Goal: Task Accomplishment & Management: Complete application form

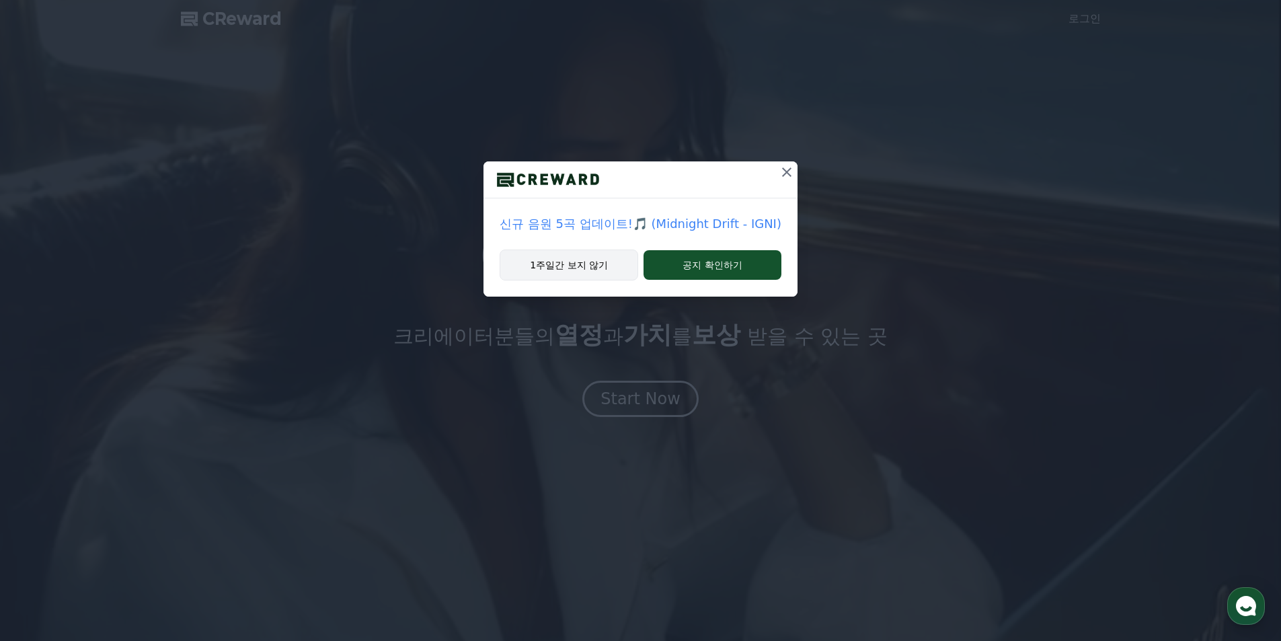
click at [588, 272] on button "1주일간 보지 않기" at bounding box center [569, 264] width 138 height 31
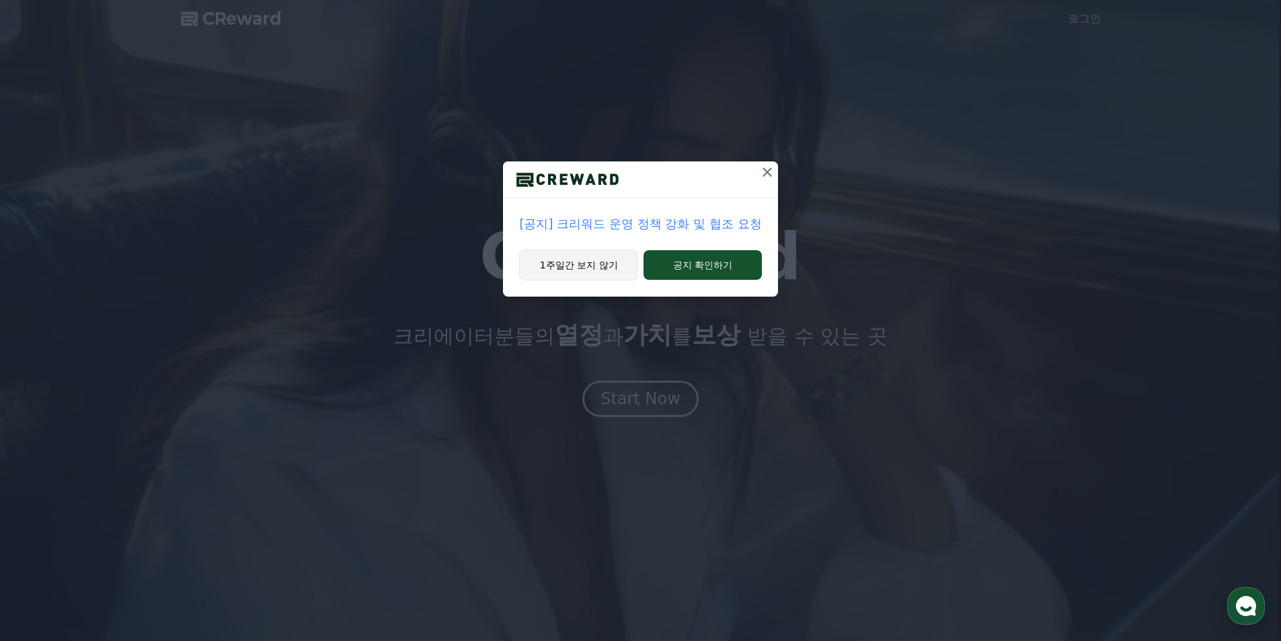
click at [602, 271] on button "1주일간 보지 않기" at bounding box center [578, 264] width 119 height 31
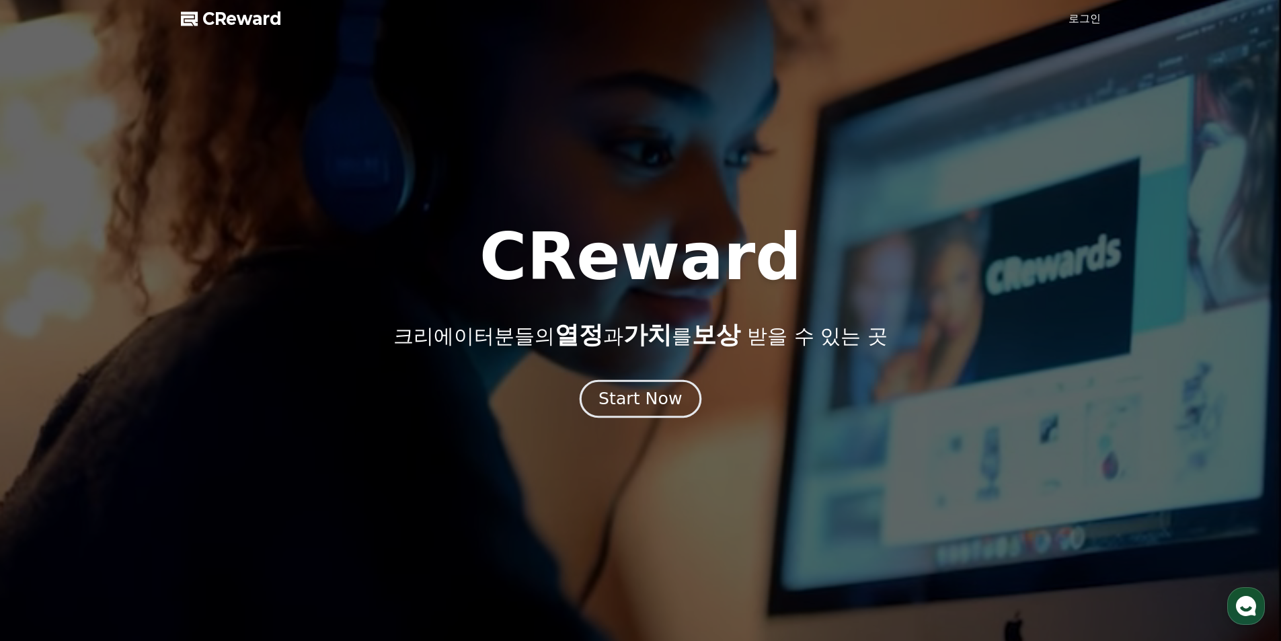
click at [643, 389] on div "Start Now" at bounding box center [639, 398] width 83 height 23
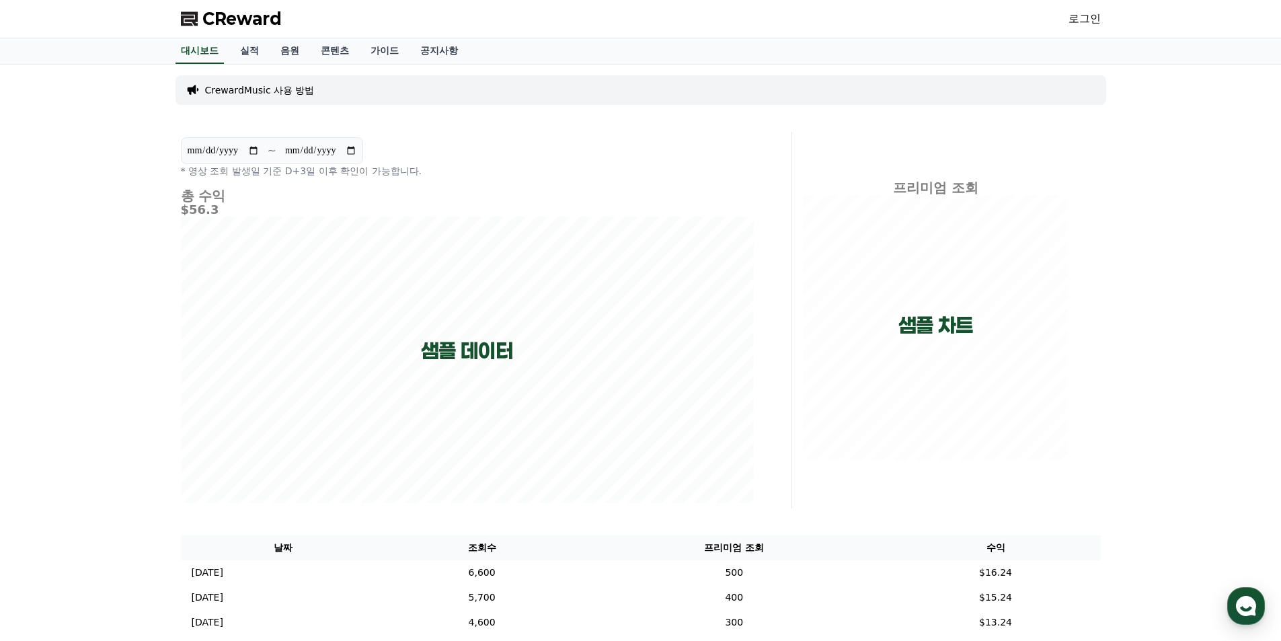
click at [1085, 18] on link "로그인" at bounding box center [1084, 19] width 32 height 16
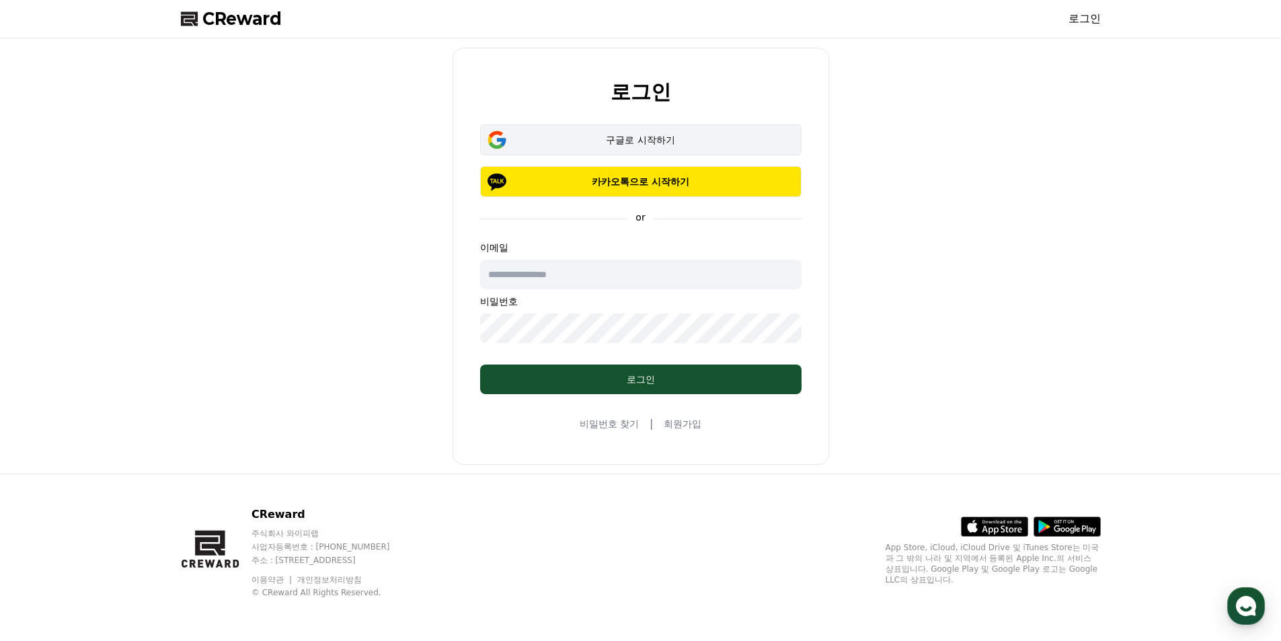
click at [658, 128] on button "구글로 시작하기" at bounding box center [640, 139] width 321 height 31
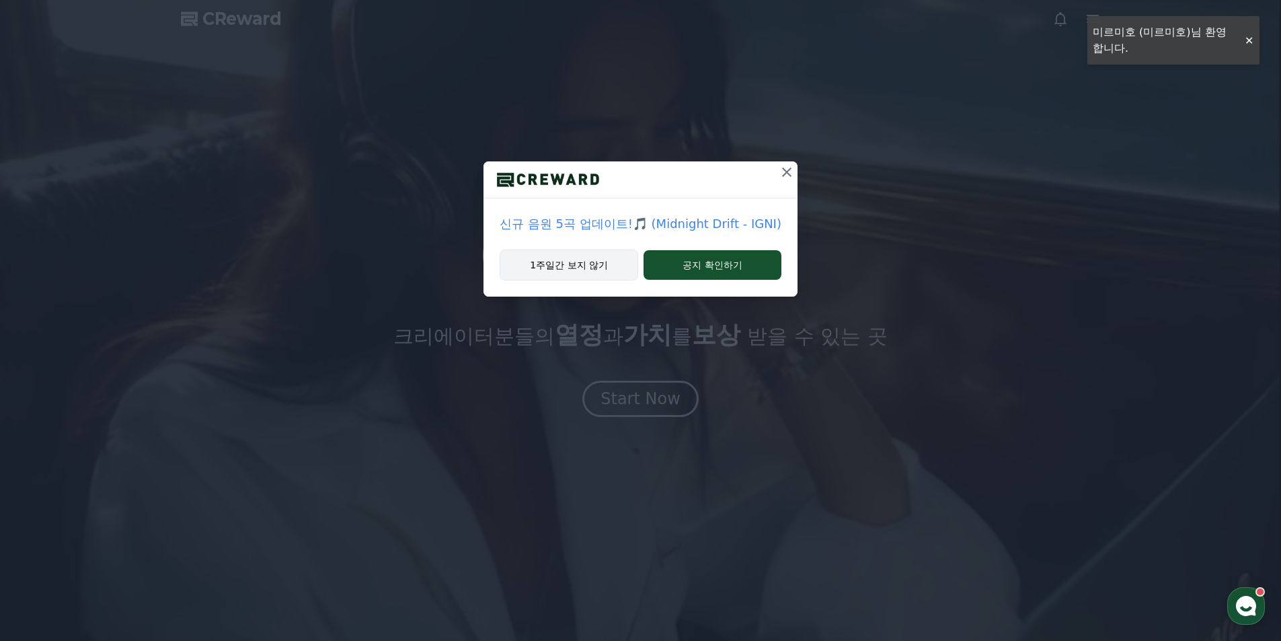
click at [612, 261] on button "1주일간 보지 않기" at bounding box center [569, 264] width 138 height 31
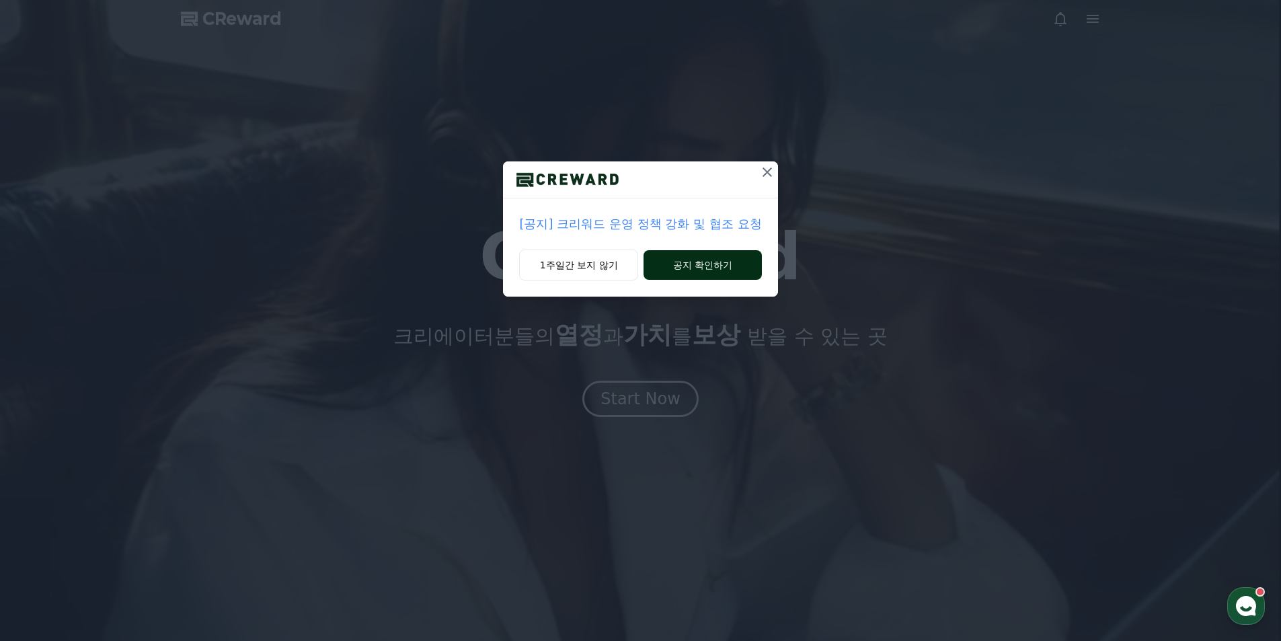
click at [694, 263] on button "공지 확인하기" at bounding box center [702, 265] width 118 height 30
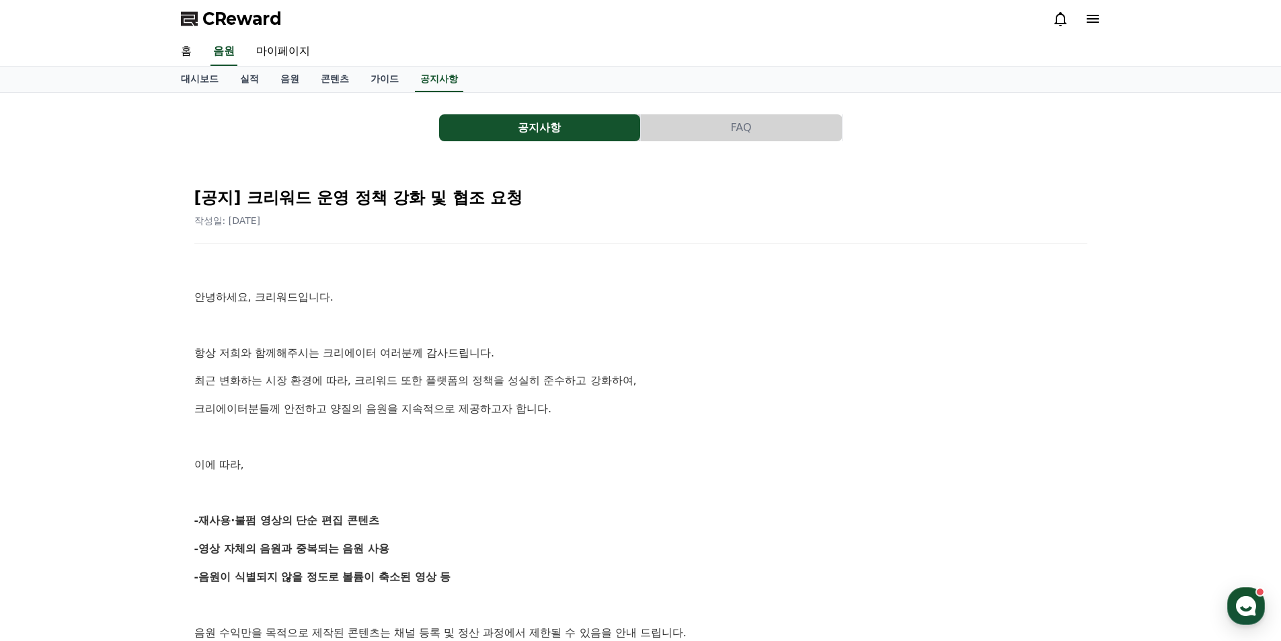
click at [762, 138] on button "FAQ" at bounding box center [741, 127] width 201 height 27
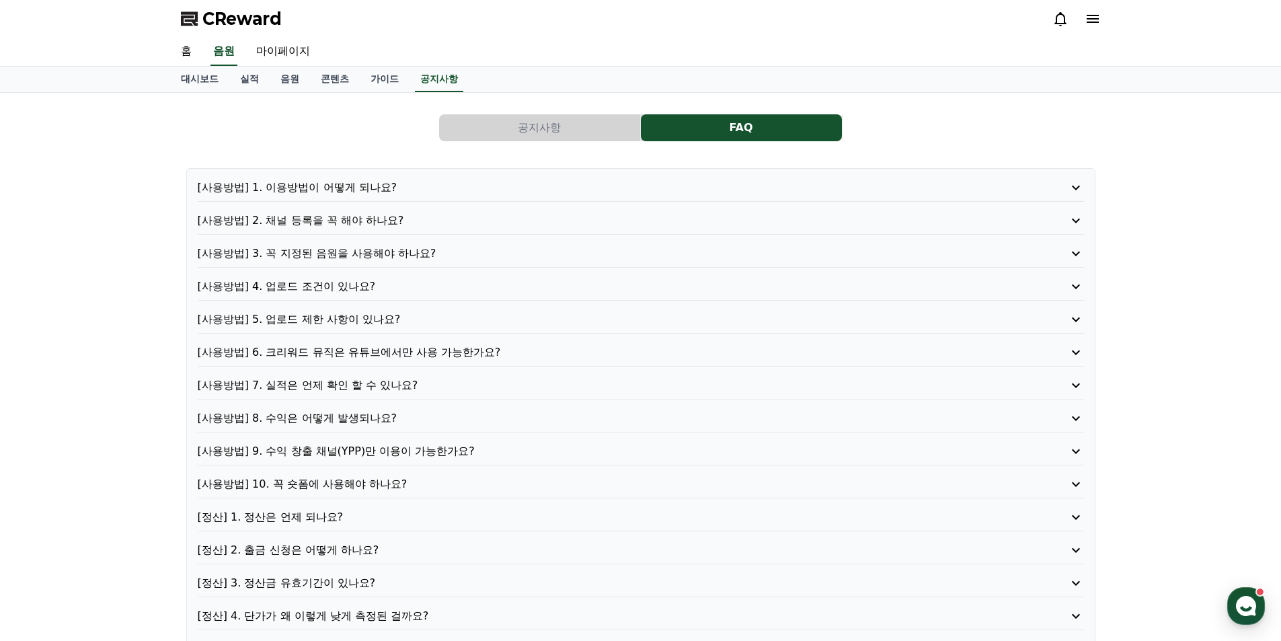
click at [385, 287] on p "[사용방법] 4. 업로드 조건이 있나요?" at bounding box center [605, 286] width 815 height 16
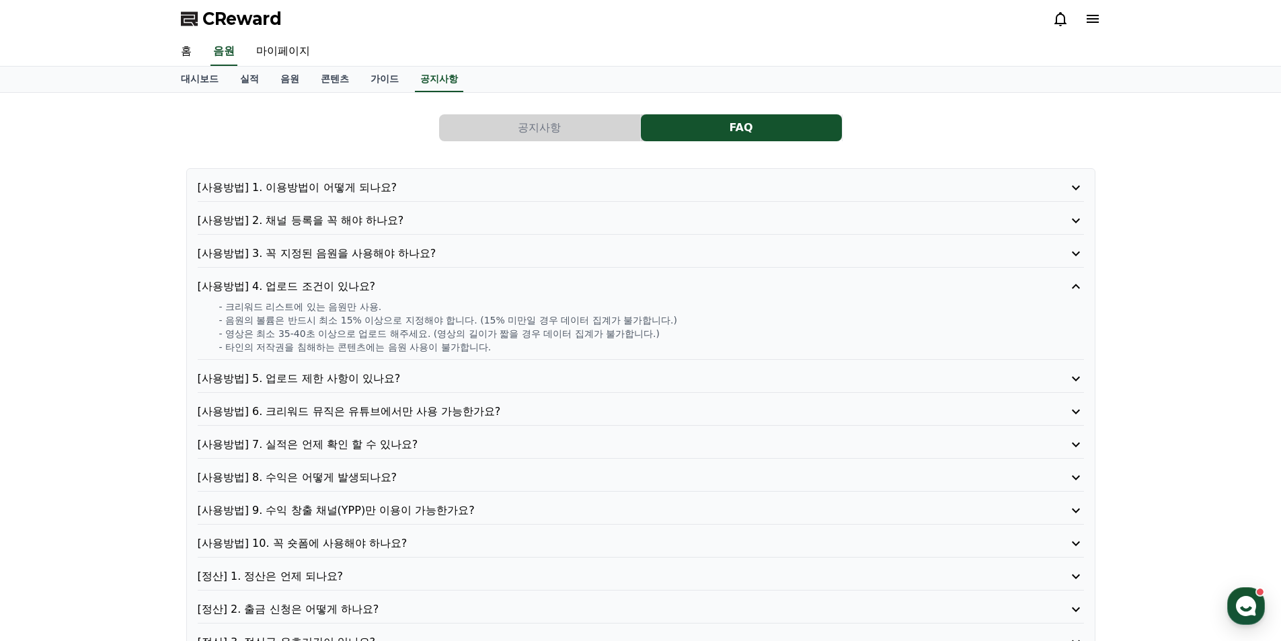
click at [474, 512] on p "[사용방법] 9. 수익 창출 채널(YPP)만 이용이 가능한가요?" at bounding box center [605, 510] width 815 height 16
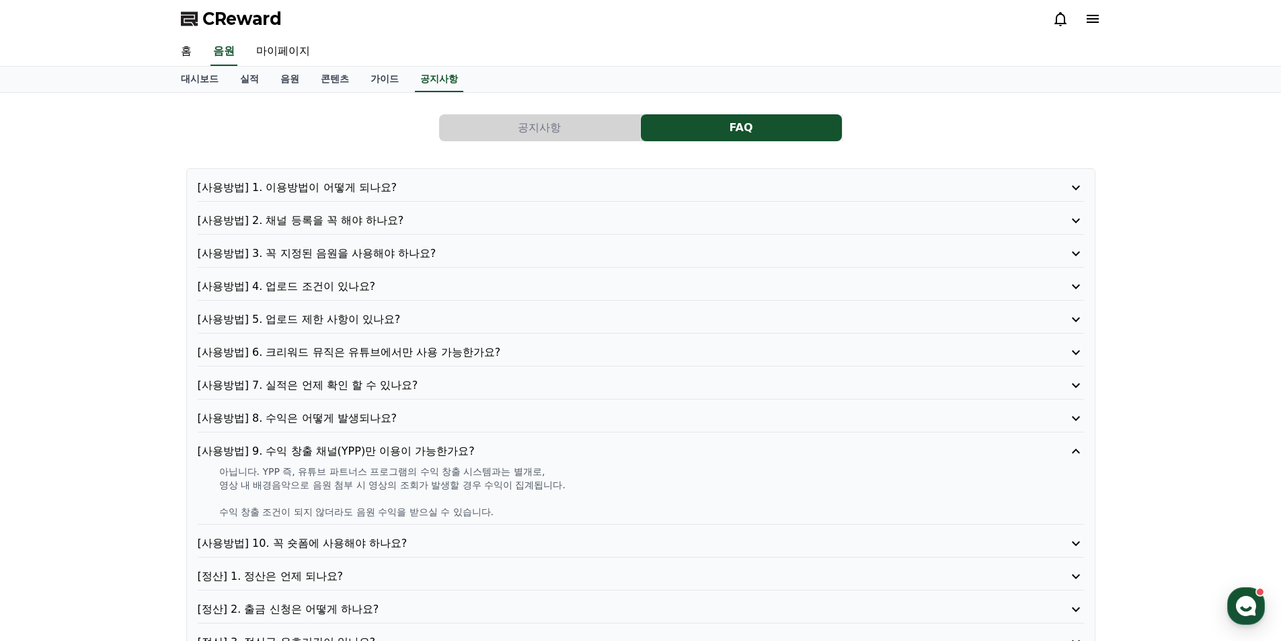
drag, startPoint x: 237, startPoint y: 488, endPoint x: 530, endPoint y: 507, distance: 294.4
click at [528, 508] on div "아닙니다. YPP 즉, 유튜브 파트너스 프로그램의 수익 창출 시스템과는 별개로, 영상 내 배경음악으로 음원 첨부 시 영상의 조회가 발생할 경우…" at bounding box center [641, 492] width 886 height 54
click at [530, 507] on p "수익 창출 조건이 되지 않더라도 음원 수익을 받으실 수 있습니다." at bounding box center [651, 511] width 865 height 13
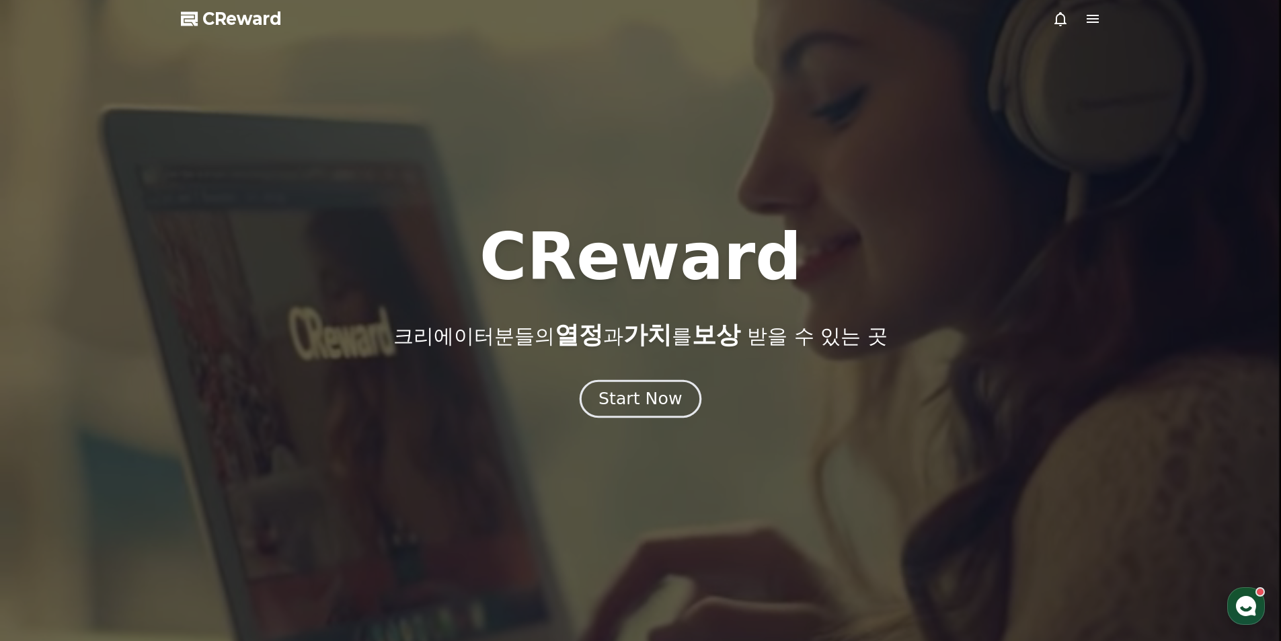
click at [639, 399] on div "Start Now" at bounding box center [639, 398] width 83 height 23
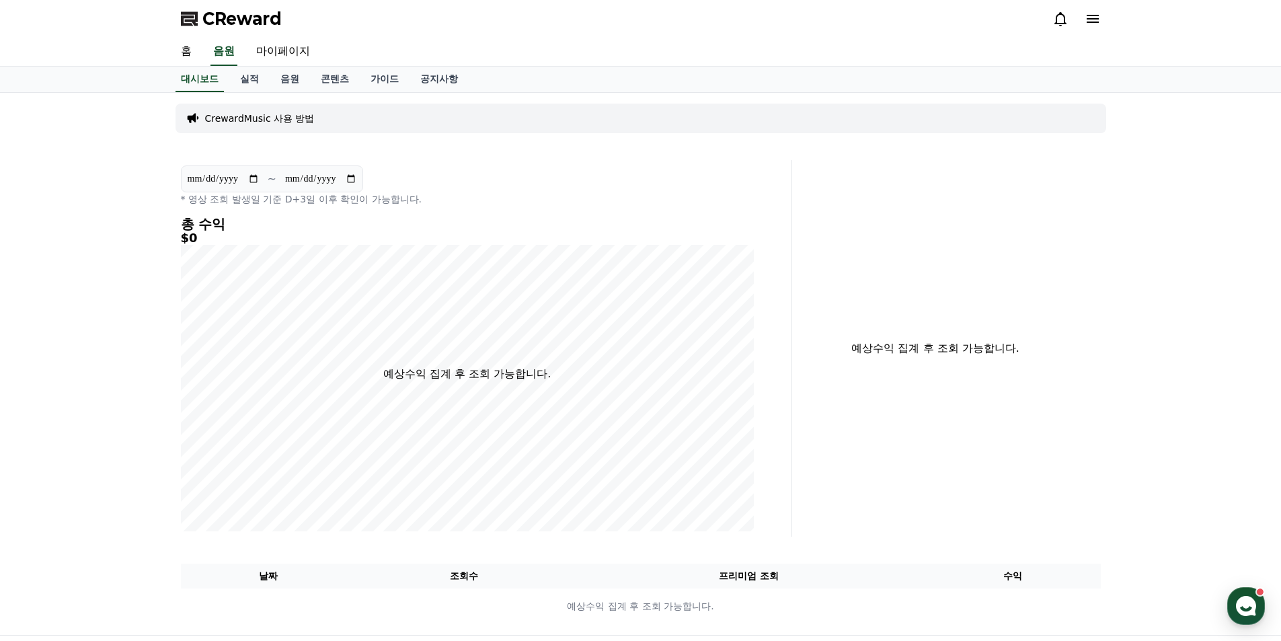
click at [1075, 20] on div at bounding box center [1076, 19] width 48 height 16
click at [1094, 24] on icon at bounding box center [1092, 19] width 16 height 16
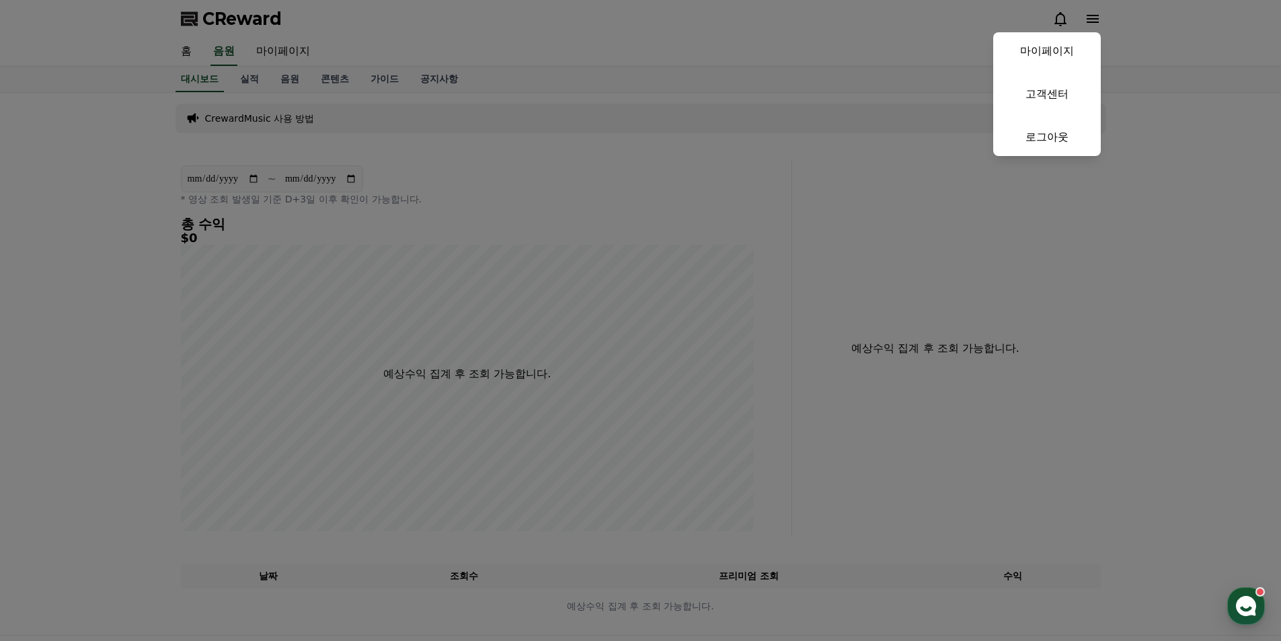
click at [1183, 212] on button "close" at bounding box center [640, 320] width 1281 height 641
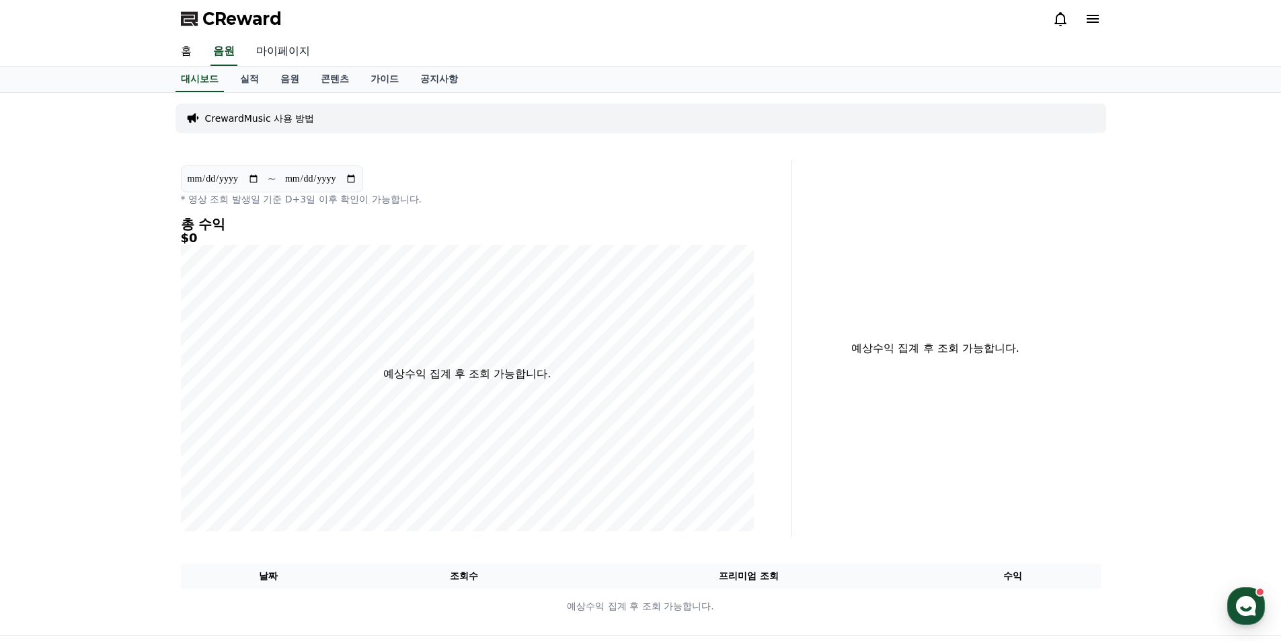
click at [273, 42] on link "마이페이지" at bounding box center [282, 52] width 75 height 28
select select "**********"
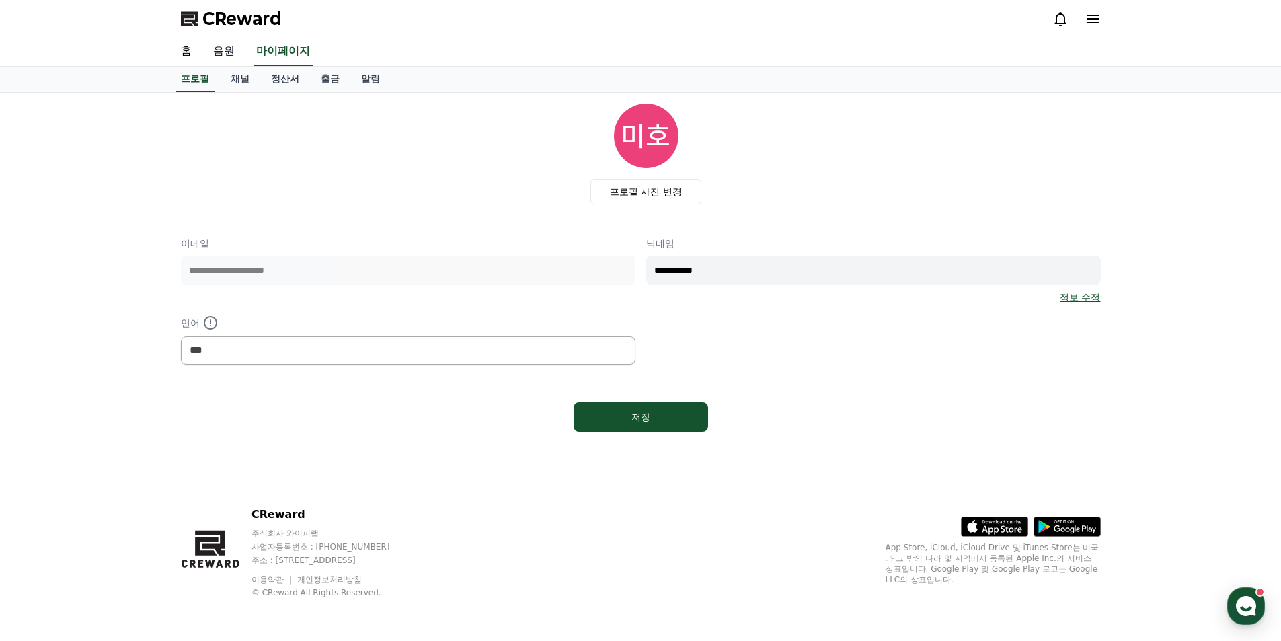
click at [230, 52] on link "음원" at bounding box center [223, 52] width 43 height 28
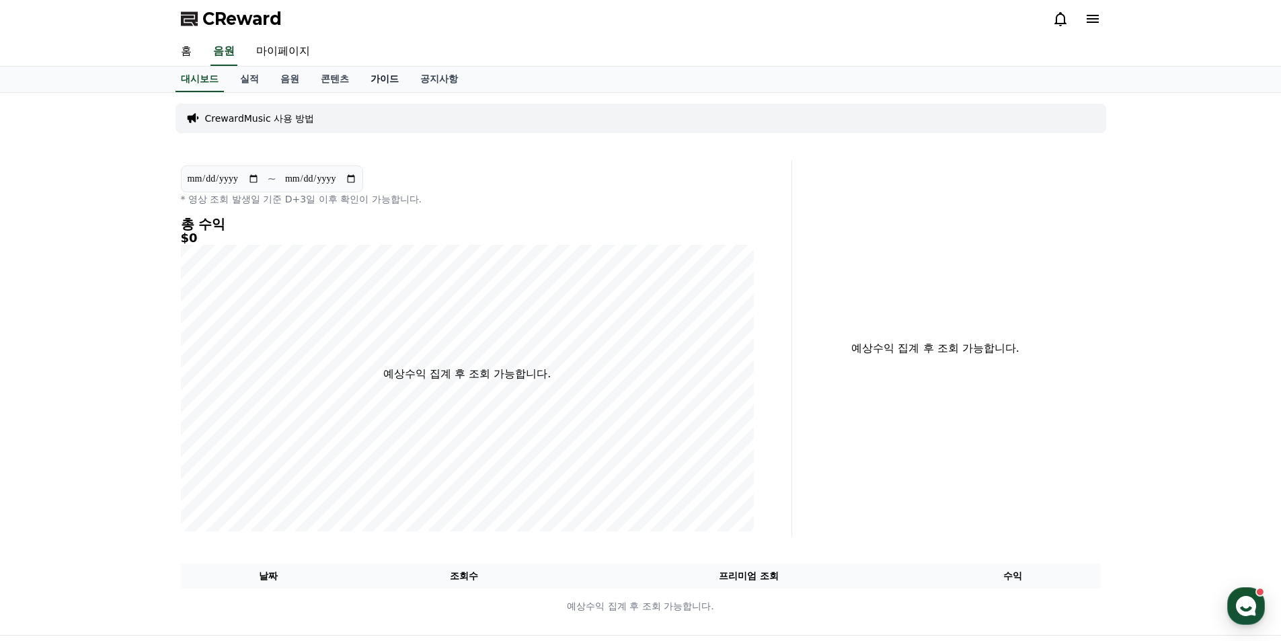
click at [401, 77] on link "가이드" at bounding box center [385, 80] width 50 height 26
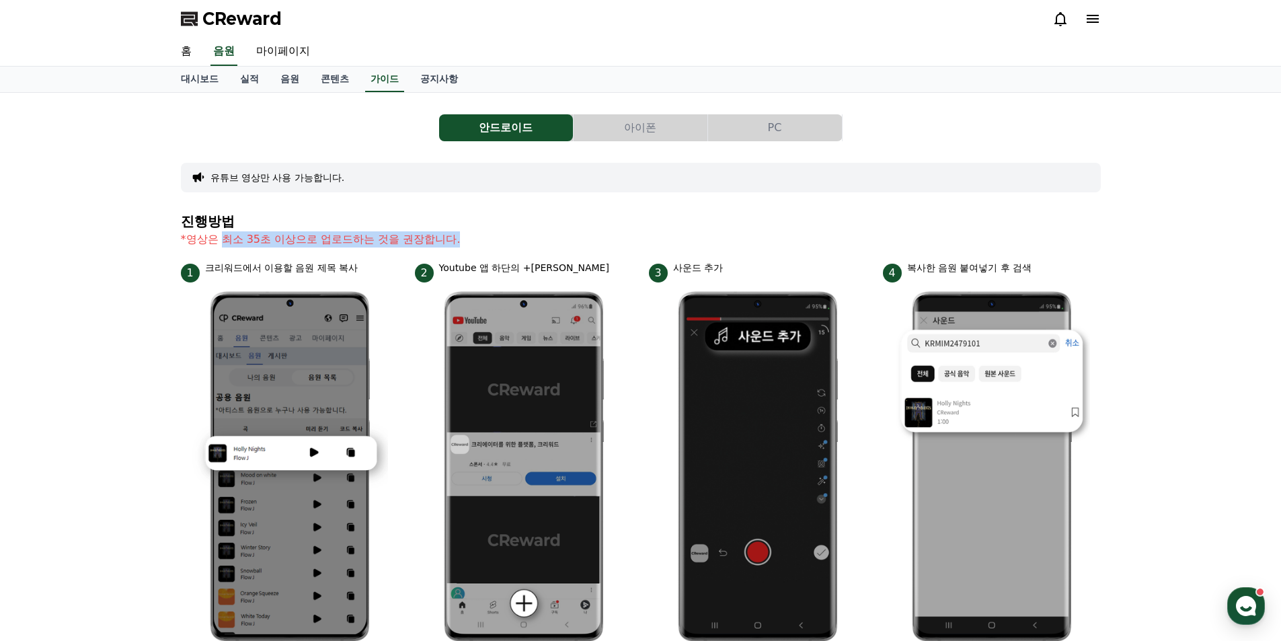
drag, startPoint x: 220, startPoint y: 242, endPoint x: 584, endPoint y: 253, distance: 364.5
click at [584, 253] on section "진행방법 *영상은 최소 35초 이상으로 업로드하는 것을 권장합니다." at bounding box center [641, 237] width 920 height 47
click at [796, 128] on button "PC" at bounding box center [775, 127] width 134 height 27
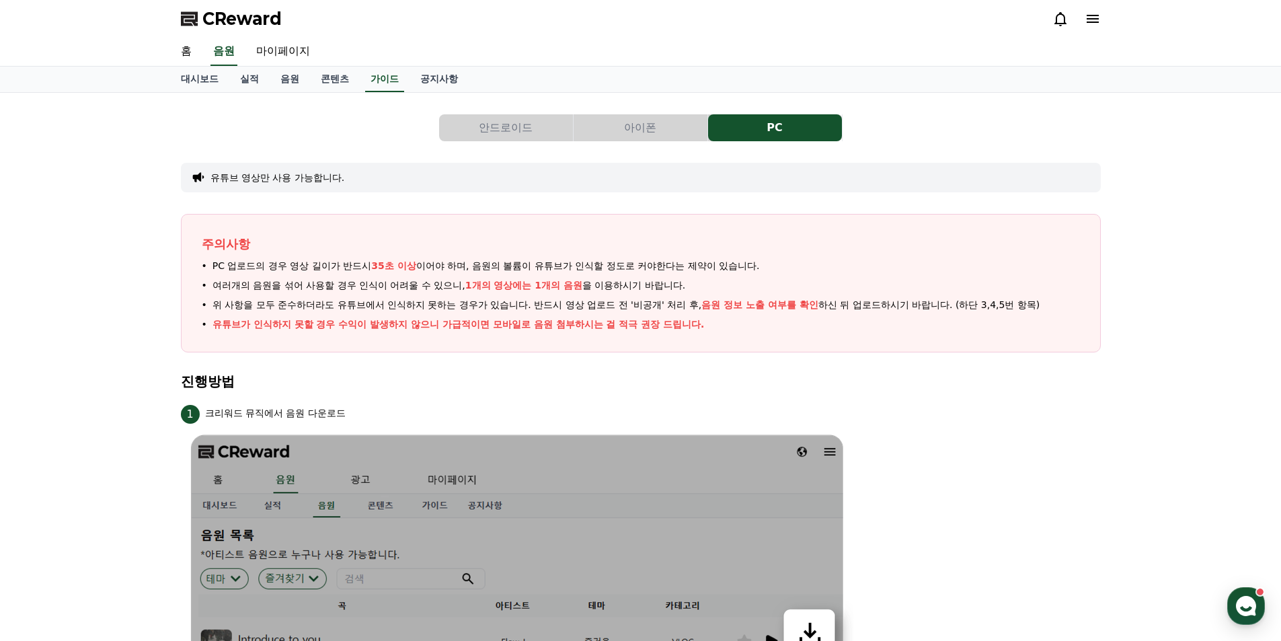
click at [467, 129] on button "안드로이드" at bounding box center [506, 127] width 134 height 27
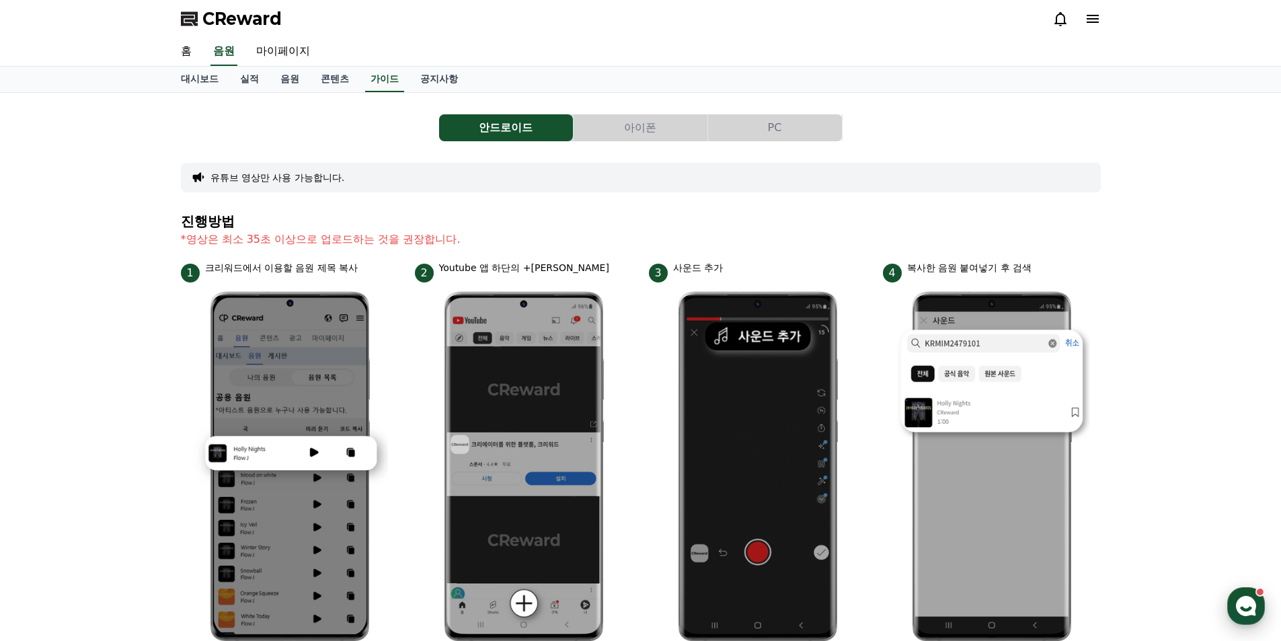
click at [1252, 606] on use "button" at bounding box center [1246, 606] width 20 height 20
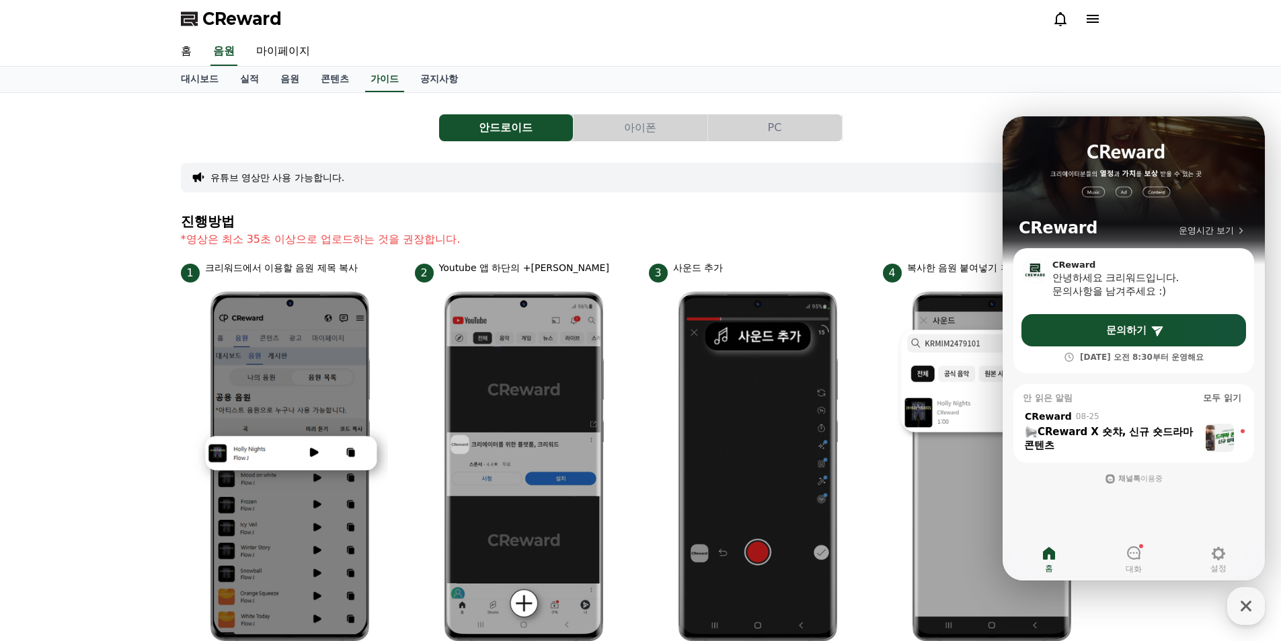
click at [764, 226] on h4 "진행방법" at bounding box center [641, 221] width 920 height 15
click at [423, 76] on link "공지사항" at bounding box center [438, 80] width 59 height 26
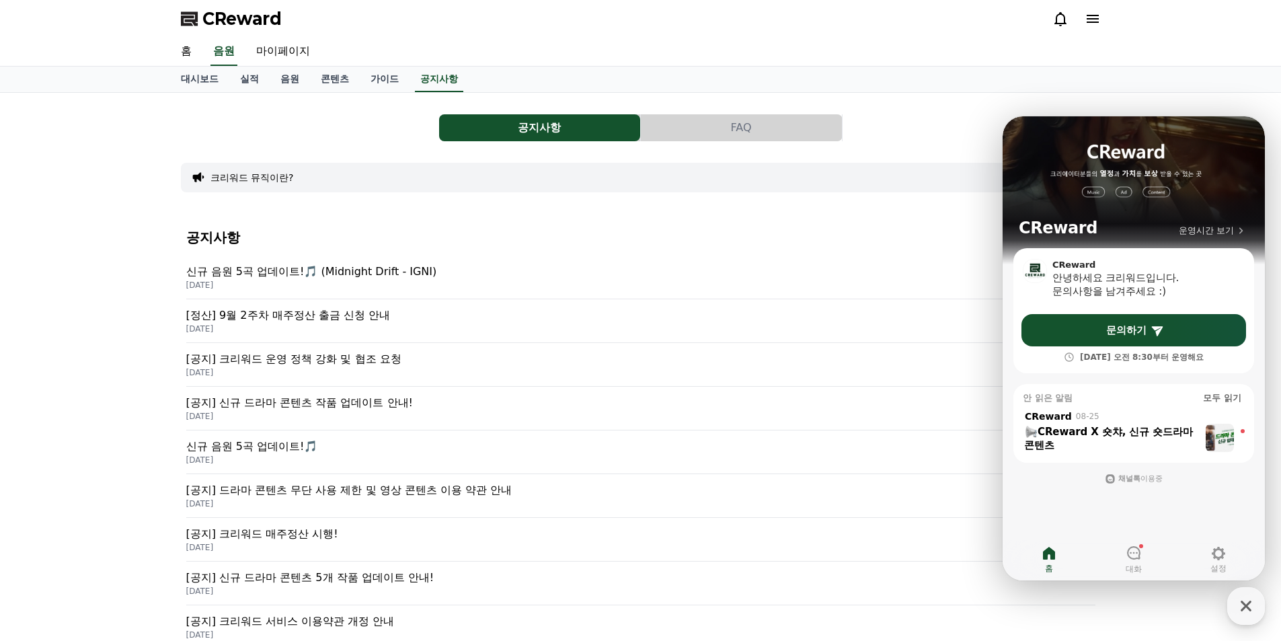
click at [360, 354] on p "[공지] 크리워드 운영 정책 강화 및 협조 요청" at bounding box center [640, 359] width 909 height 16
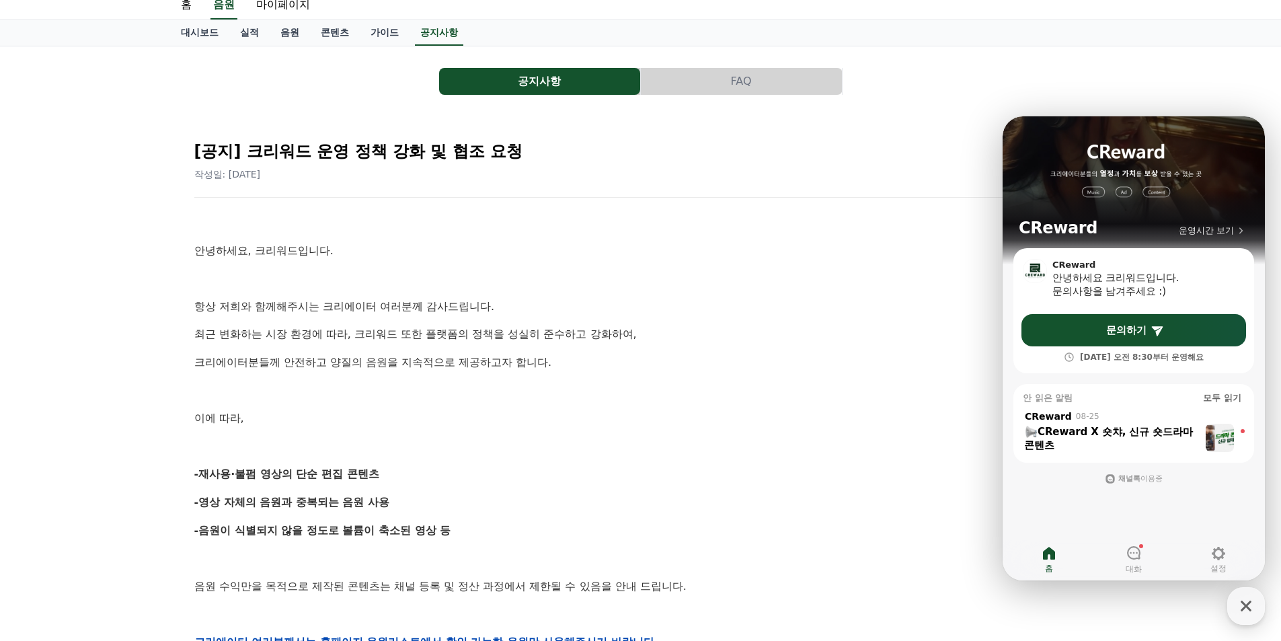
scroll to position [67, 0]
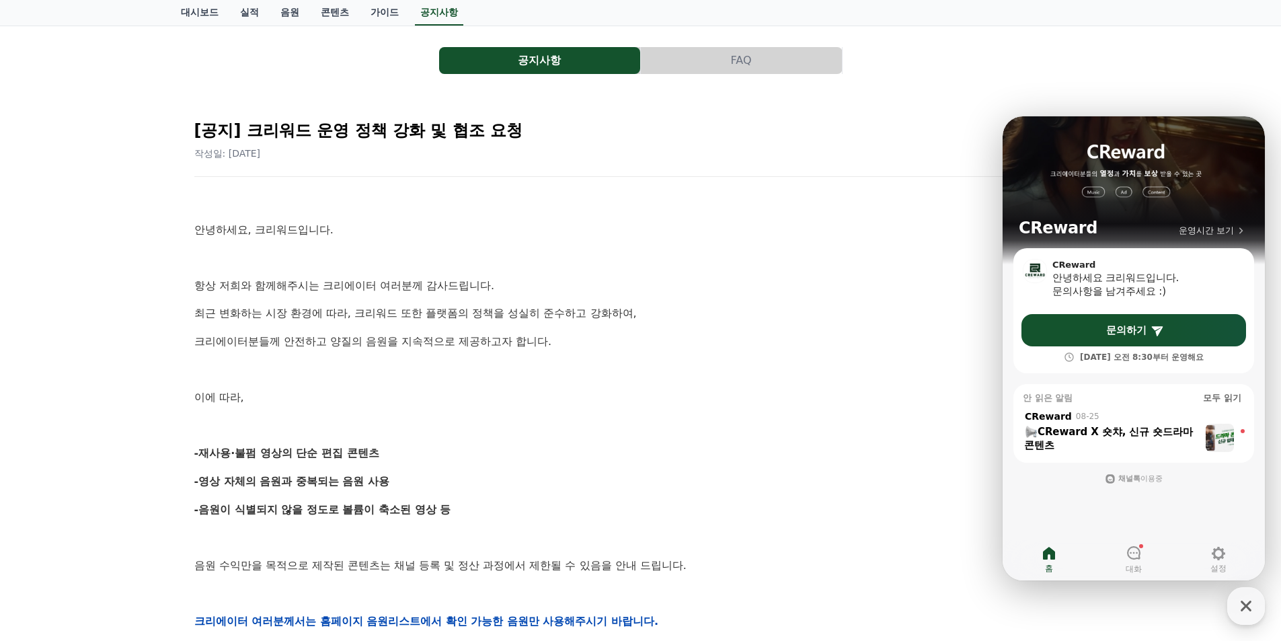
click at [560, 452] on p "-재사용·불펌 영상의 단순 편집 콘텐츠" at bounding box center [640, 452] width 893 height 17
drag, startPoint x: 202, startPoint y: 450, endPoint x: 527, endPoint y: 508, distance: 330.4
click at [527, 508] on div "안녕하세요, 크리워드입니다. 항상 저희와 함께해주시는 크리에이터 여러분께 감사드립니다. 최근 변화하는 시장 환경에 따라, 크리워드 또한 플랫폼…" at bounding box center [640, 621] width 893 height 856
click at [527, 508] on p "-음원이 식별되지 않을 정도로 볼륨이 축소된 영상 등" at bounding box center [640, 509] width 893 height 17
drag, startPoint x: 461, startPoint y: 510, endPoint x: 163, endPoint y: 444, distance: 304.4
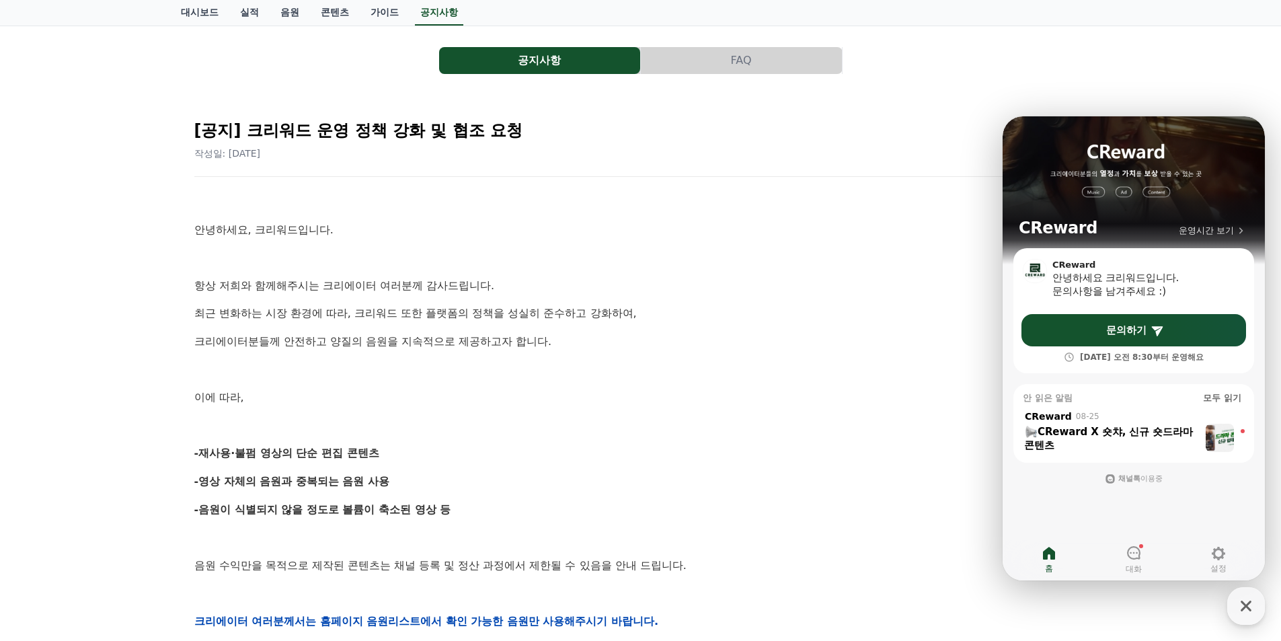
click at [163, 444] on div "공지사항 FAQ [공지] 크리워드 운영 정책 강화 및 협조 요청 작성일: 2025-09-15 안녕하세요, 크리워드입니다. 항상 저희와 함께해주…" at bounding box center [640, 570] width 1281 height 1088
click at [369, 16] on link "가이드" at bounding box center [385, 13] width 50 height 26
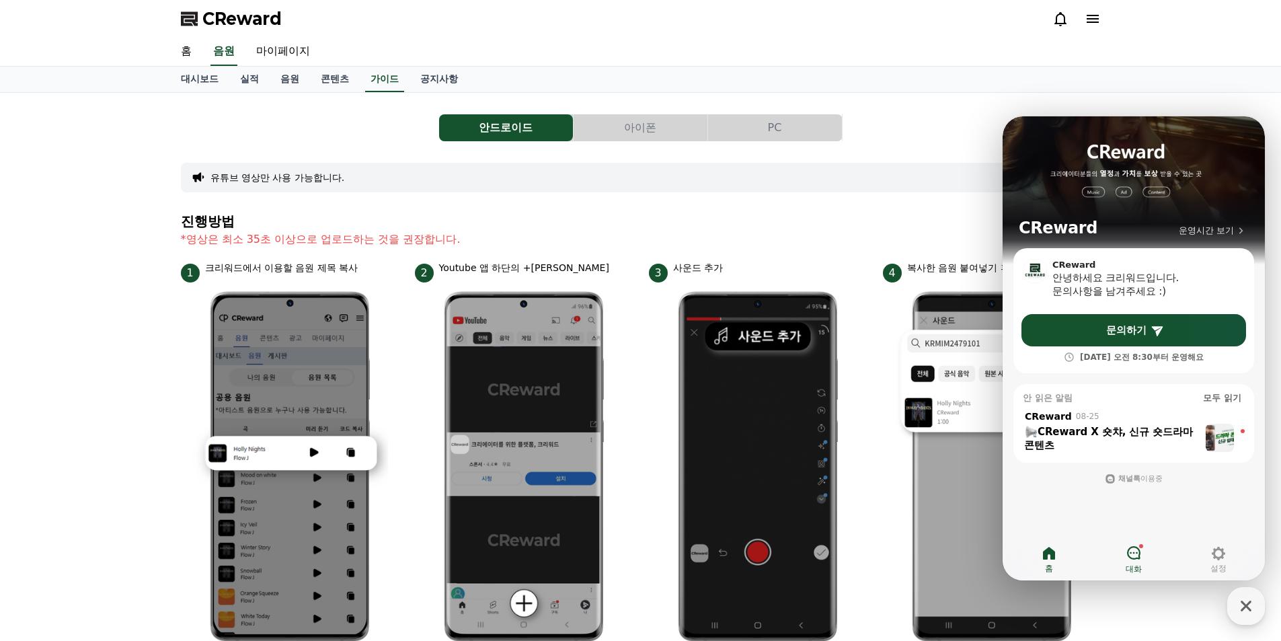
click at [1131, 557] on icon at bounding box center [1133, 553] width 16 height 16
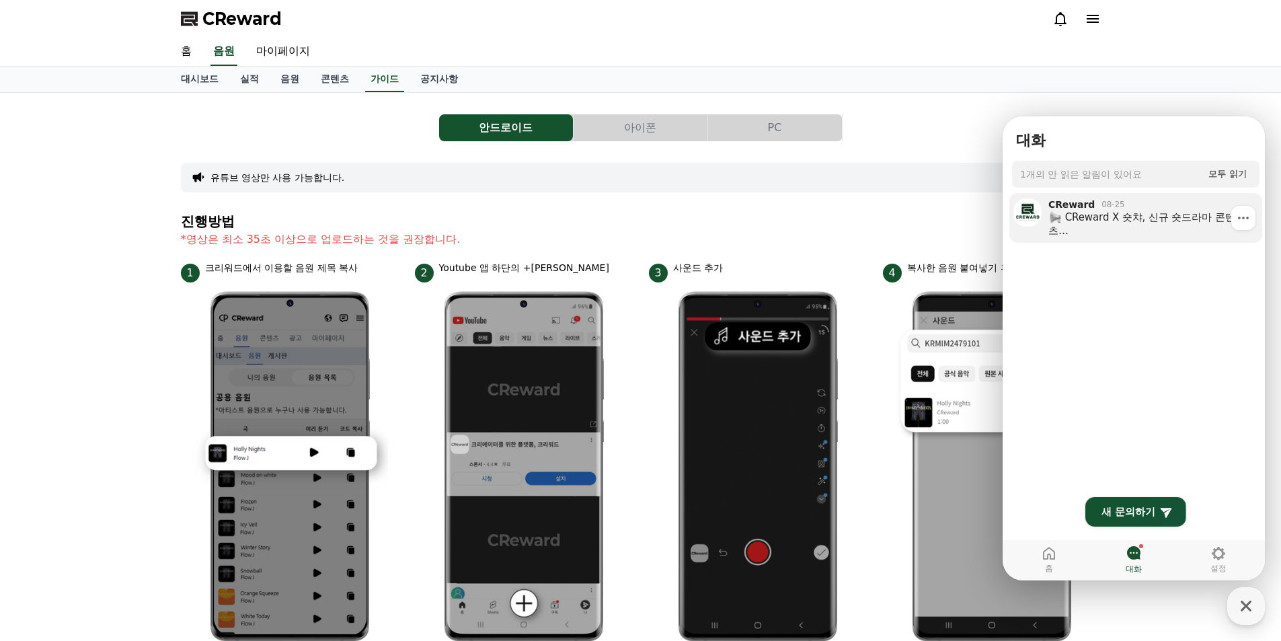
click at [1089, 229] on div "CReward X 숏챠, 신규 숏드라마 콘텐츠 크리워드에서 새롭게 추가된 숏드라마를 저작권 걱정 없이 만나보세요! ⚠ 중요: 해당 콘텐츠는 채…" at bounding box center [1143, 223] width 191 height 27
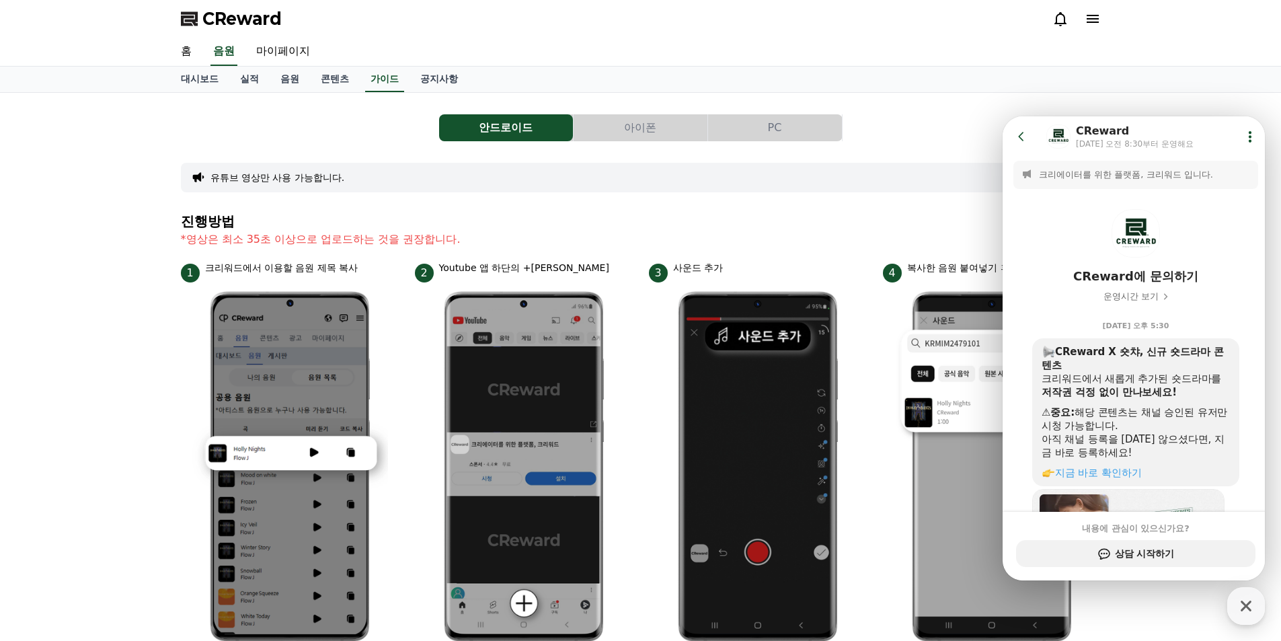
click at [888, 220] on h4 "진행방법" at bounding box center [641, 221] width 920 height 15
click at [299, 52] on link "마이페이지" at bounding box center [282, 52] width 75 height 28
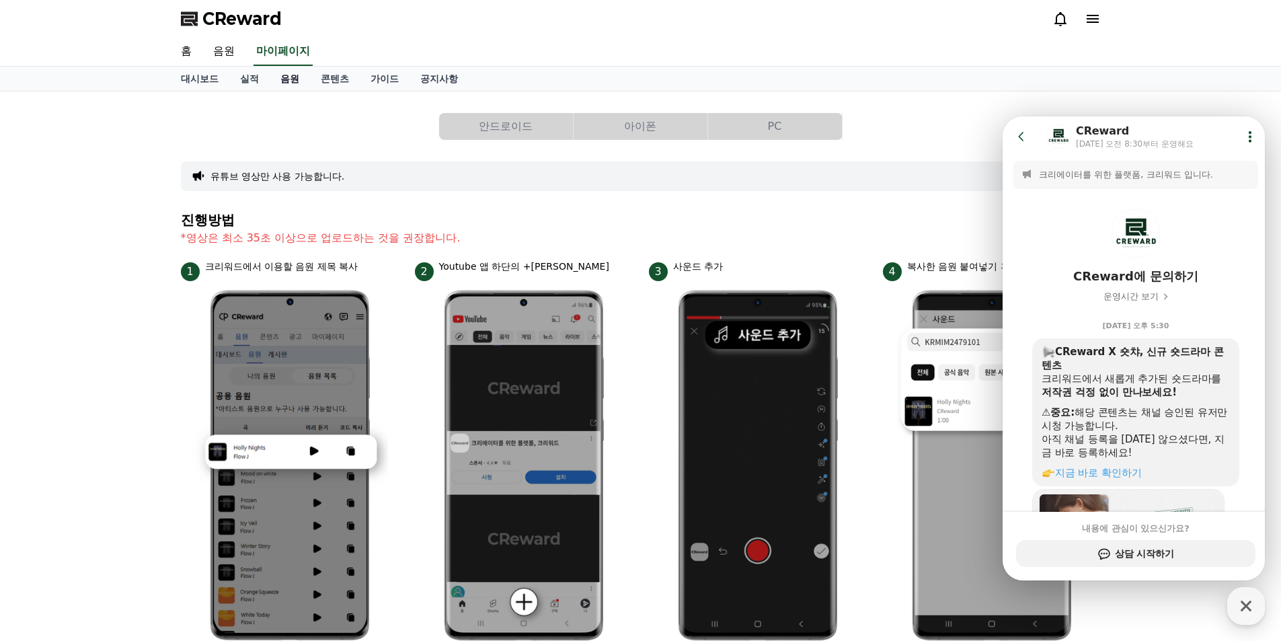
select select "**********"
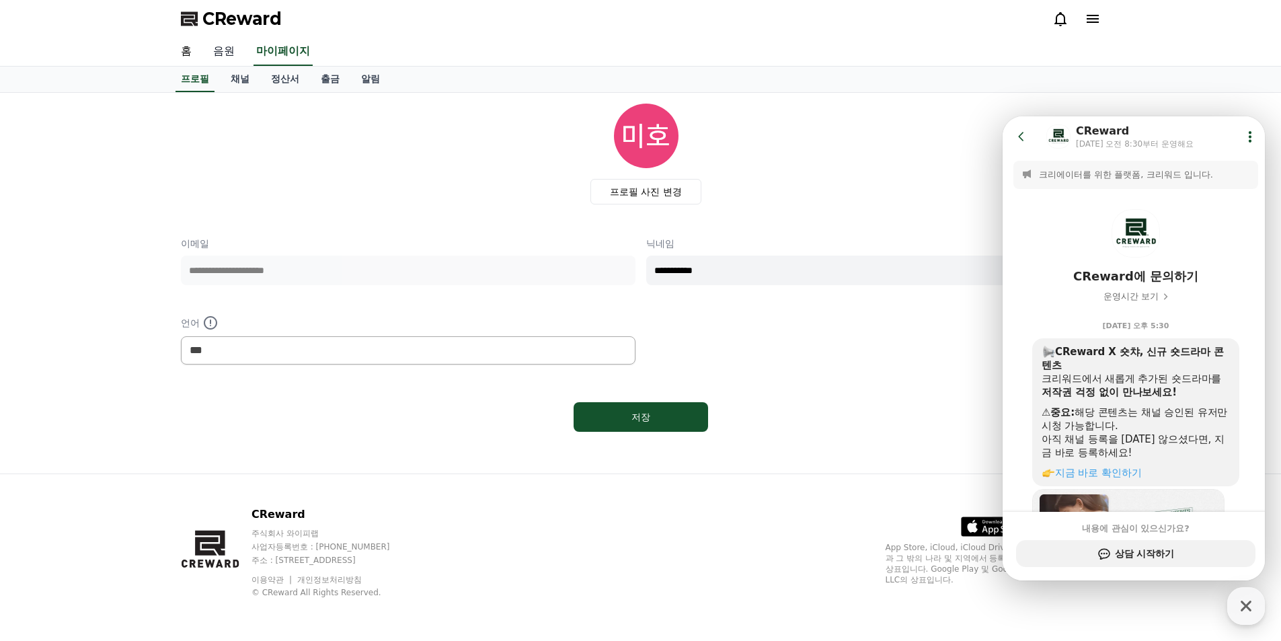
click at [235, 53] on link "음원" at bounding box center [223, 52] width 43 height 28
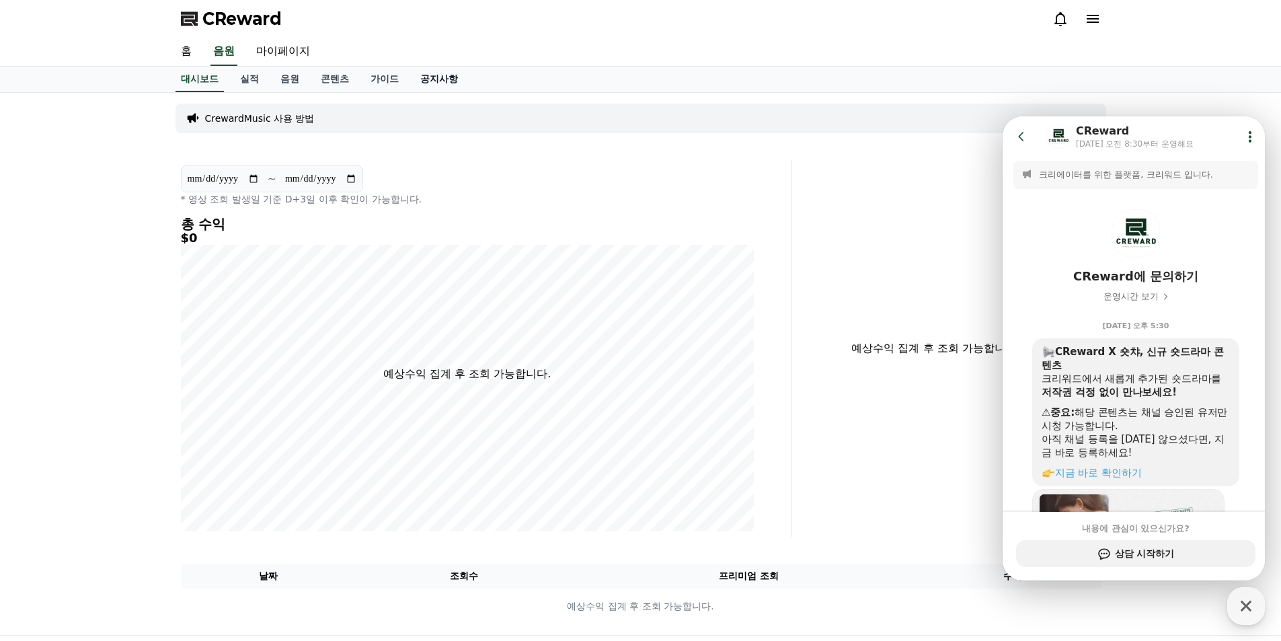
click at [440, 81] on link "공지사항" at bounding box center [438, 80] width 59 height 26
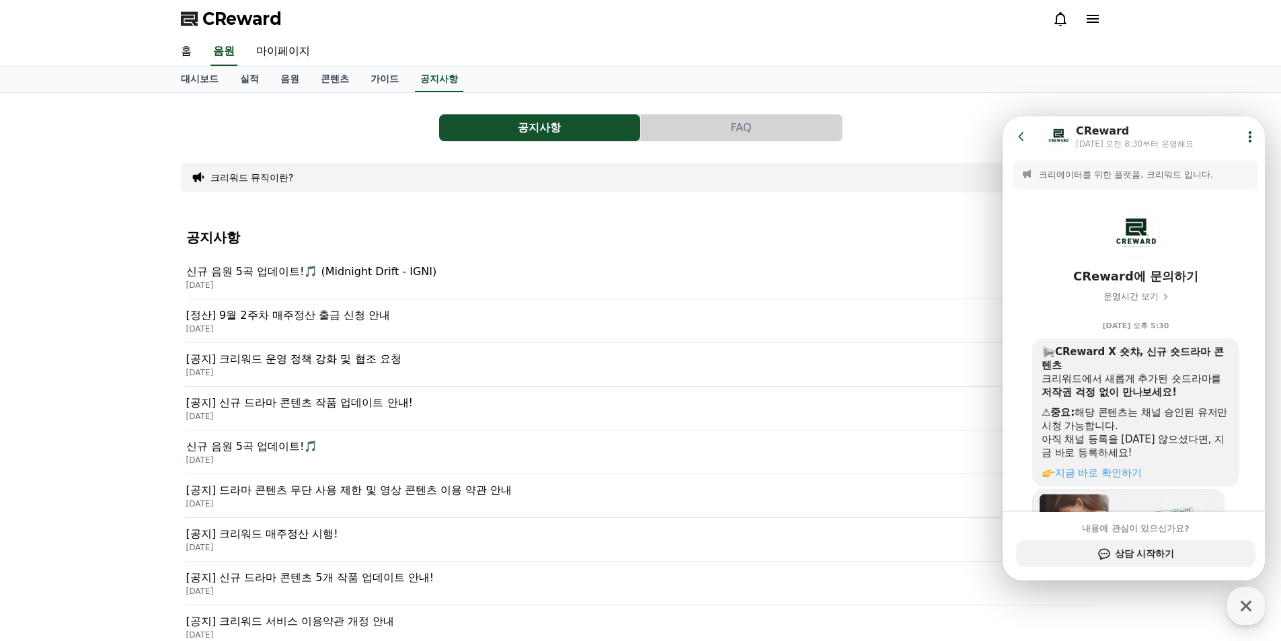
click at [735, 134] on button "FAQ" at bounding box center [741, 127] width 201 height 27
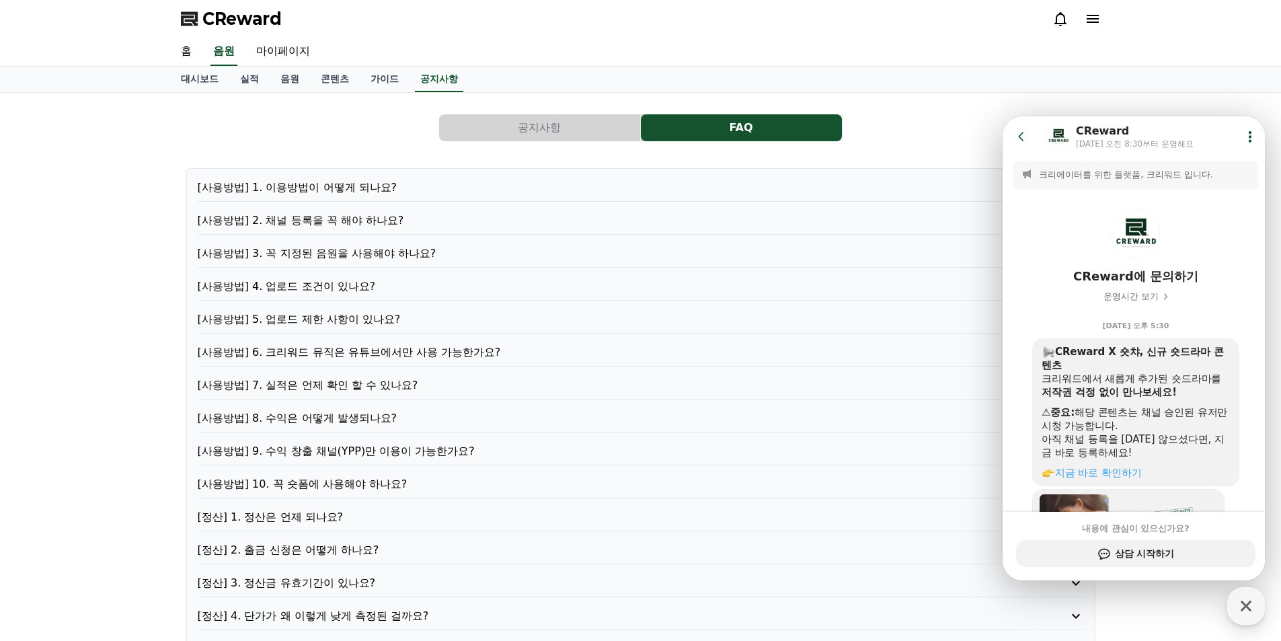
click at [346, 225] on p "[사용방법] 2. 채널 등록을 꼭 해야 하나요?" at bounding box center [605, 220] width 815 height 16
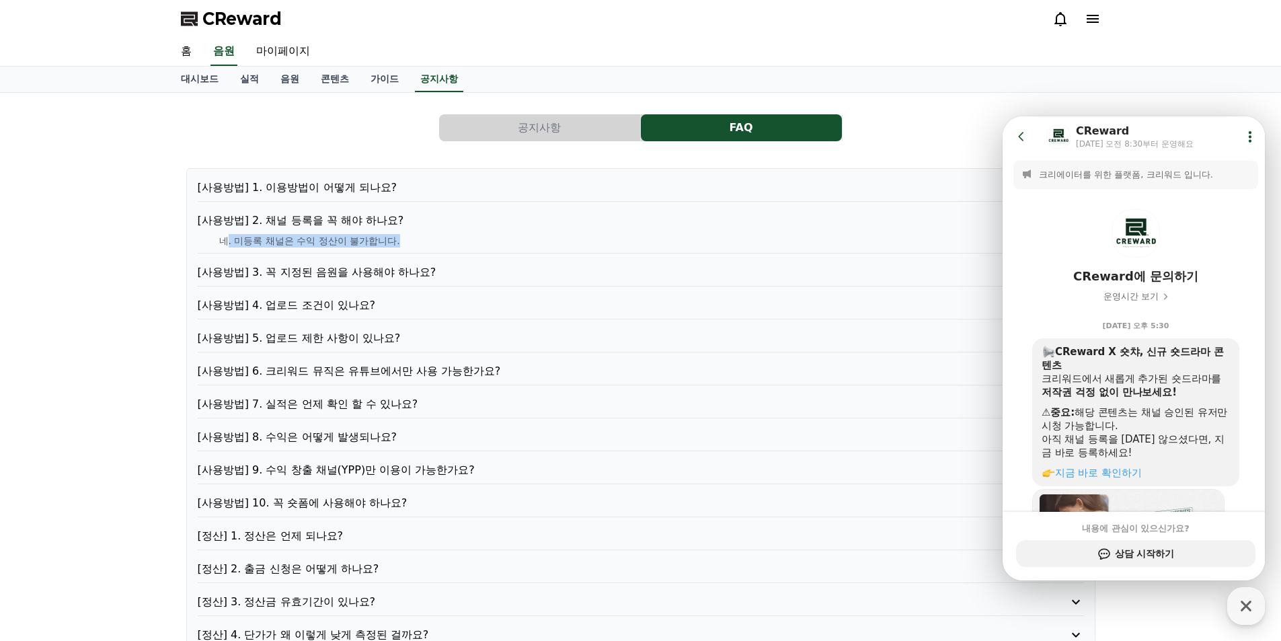
drag, startPoint x: 225, startPoint y: 241, endPoint x: 433, endPoint y: 240, distance: 207.7
click at [433, 240] on p "네. 미등록 채널은 수익 정산이 불가합니다." at bounding box center [651, 240] width 865 height 13
click at [365, 191] on p "[사용방법] 1. 이용방법이 어떻게 되나요?" at bounding box center [605, 188] width 815 height 16
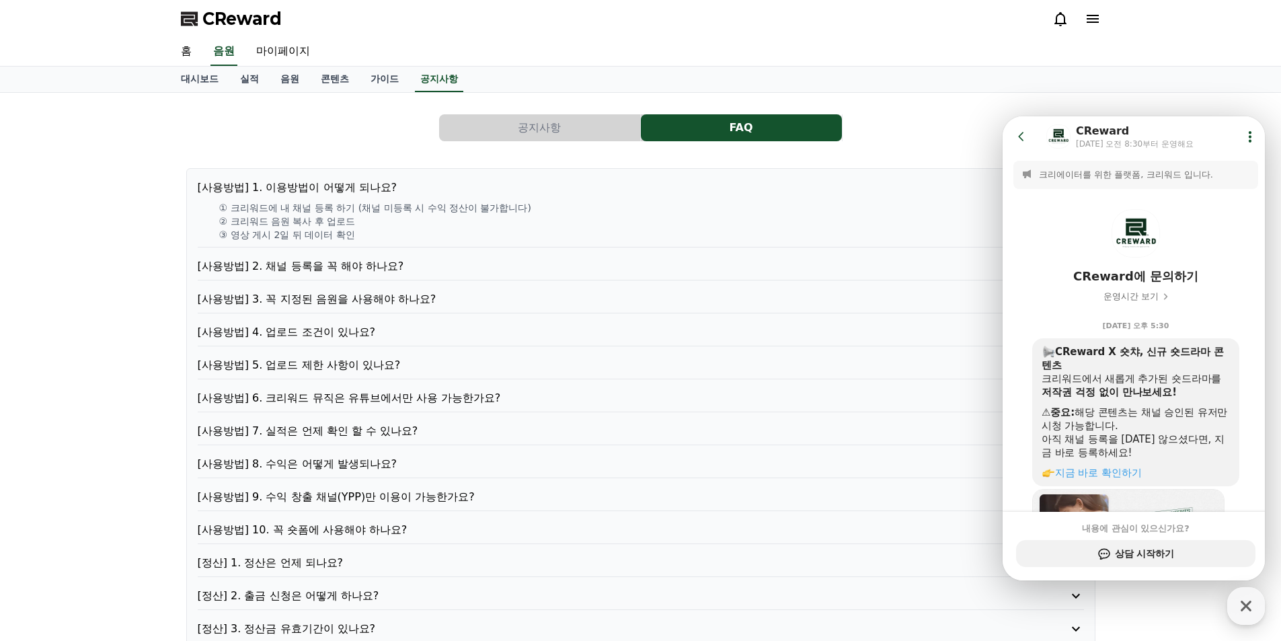
drag, startPoint x: 239, startPoint y: 206, endPoint x: 359, endPoint y: 215, distance: 120.0
click at [359, 215] on div "① 크리워드에 내 채널 등록 하기 (채널 미등록 시 수익 정산이 불가합니다) ② 크리워드 음원 복사 후 업로드 ③ 영상 게시 2일 뒤 데이터 …" at bounding box center [641, 221] width 886 height 40
click at [370, 222] on p "② 크리워드 음원 복사 후 업로드" at bounding box center [651, 220] width 865 height 13
drag, startPoint x: 223, startPoint y: 210, endPoint x: 528, endPoint y: 235, distance: 306.9
click at [528, 235] on div "① 크리워드에 내 채널 등록 하기 (채널 미등록 시 수익 정산이 불가합니다) ② 크리워드 음원 복사 후 업로드 ③ 영상 게시 2일 뒤 데이터 …" at bounding box center [641, 221] width 886 height 40
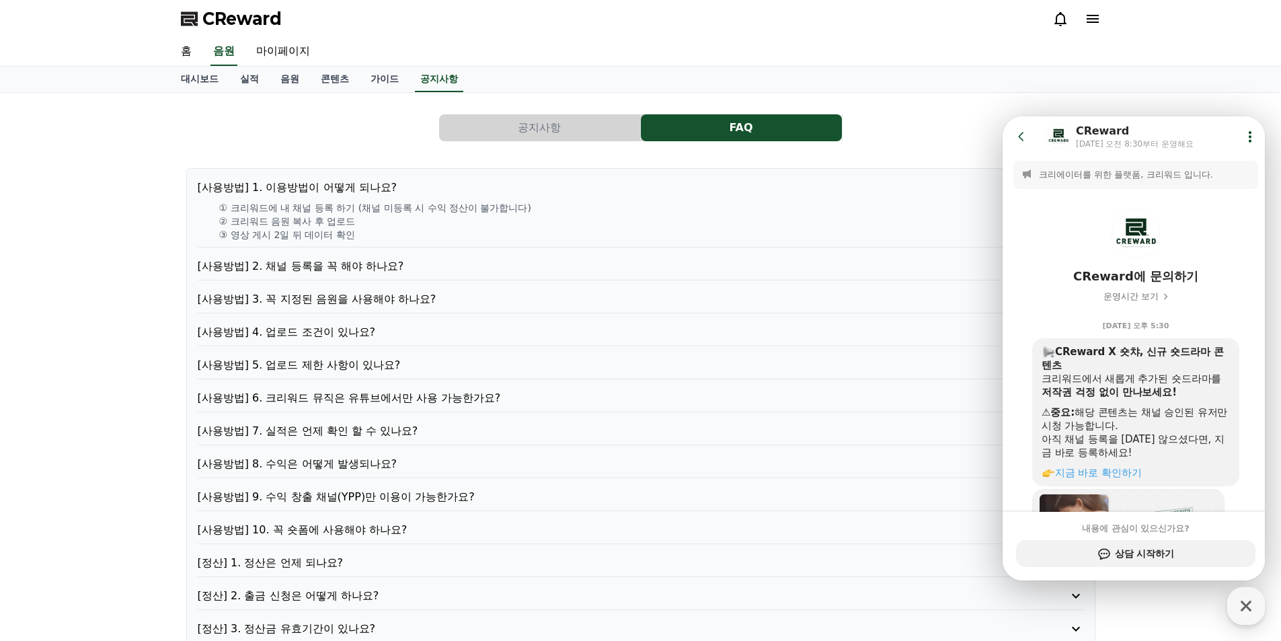
click at [528, 235] on p "③ 영상 게시 2일 뒤 데이터 확인" at bounding box center [651, 234] width 865 height 13
drag, startPoint x: 365, startPoint y: 233, endPoint x: 210, endPoint y: 214, distance: 155.8
click at [210, 214] on div "① 크리워드에 내 채널 등록 하기 (채널 미등록 시 수익 정산이 불가합니다) ② 크리워드 음원 복사 후 업로드 ③ 영상 게시 2일 뒤 데이터 …" at bounding box center [641, 221] width 886 height 40
click at [313, 49] on link "마이페이지" at bounding box center [282, 52] width 75 height 28
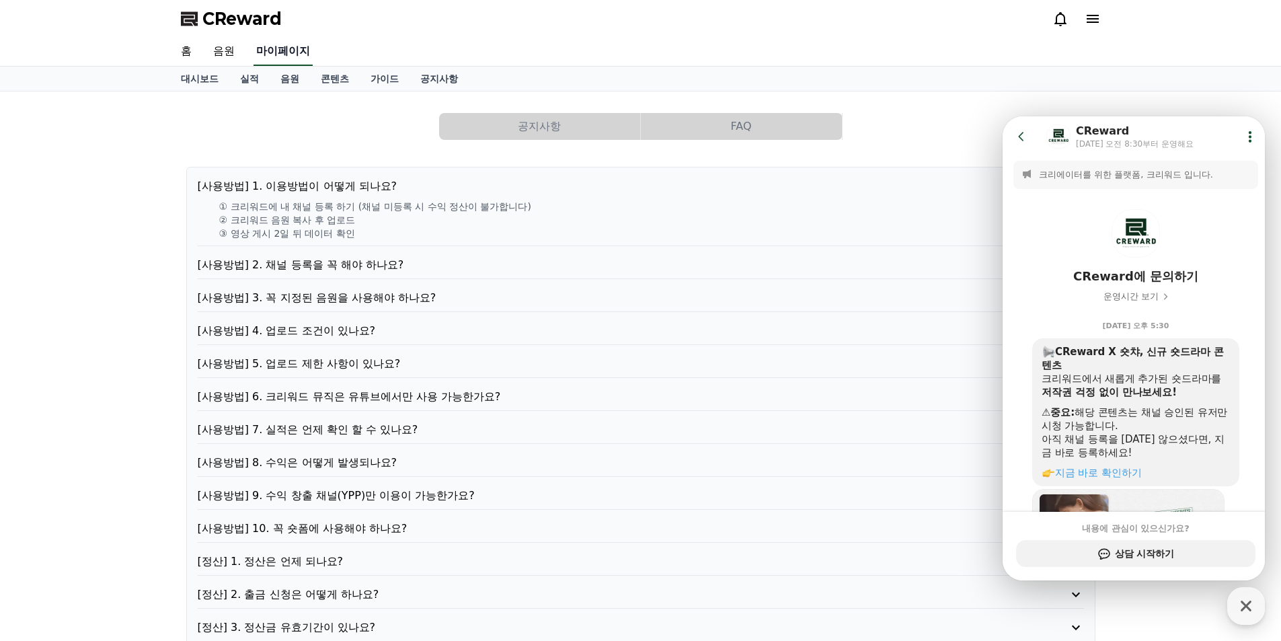
select select "**********"
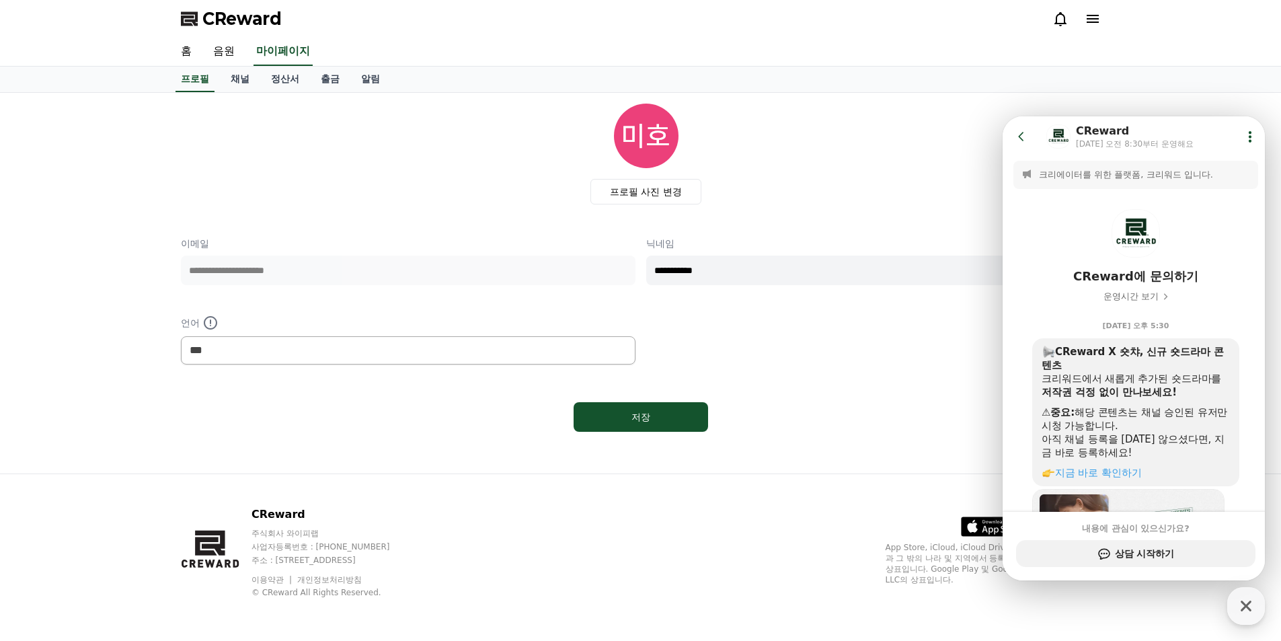
click at [1248, 137] on icon at bounding box center [1249, 136] width 13 height 13
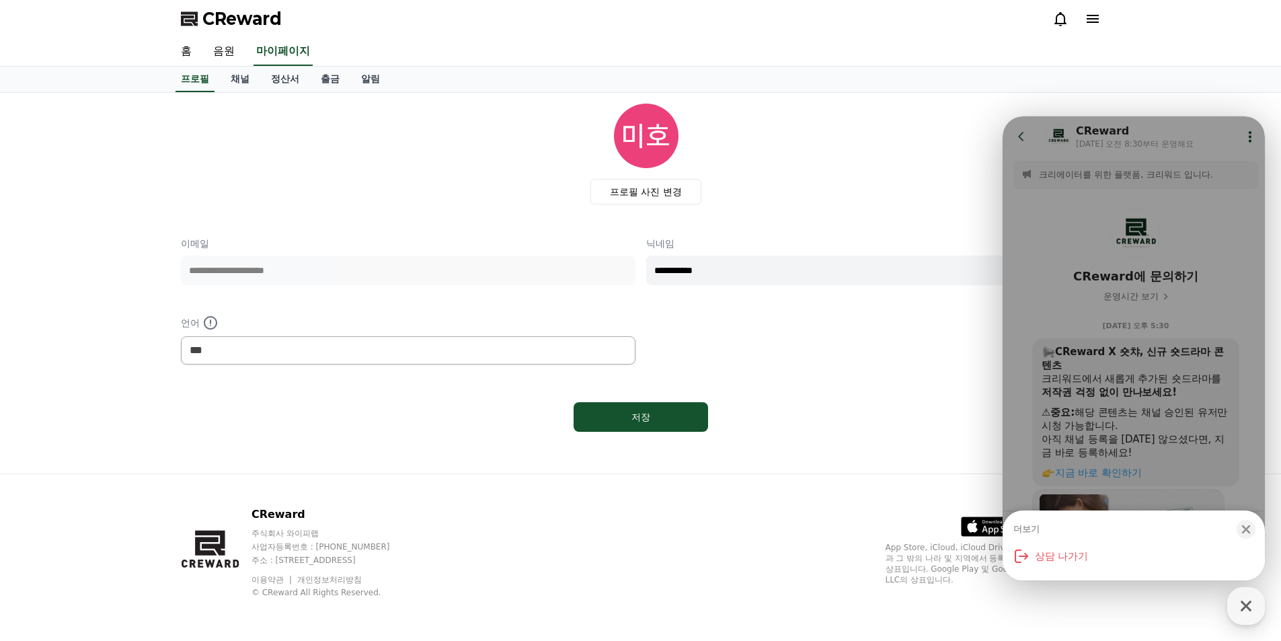
click at [1009, 136] on div "더보기 Close bottom sheet modal 상담 나가기" at bounding box center [1133, 348] width 262 height 464
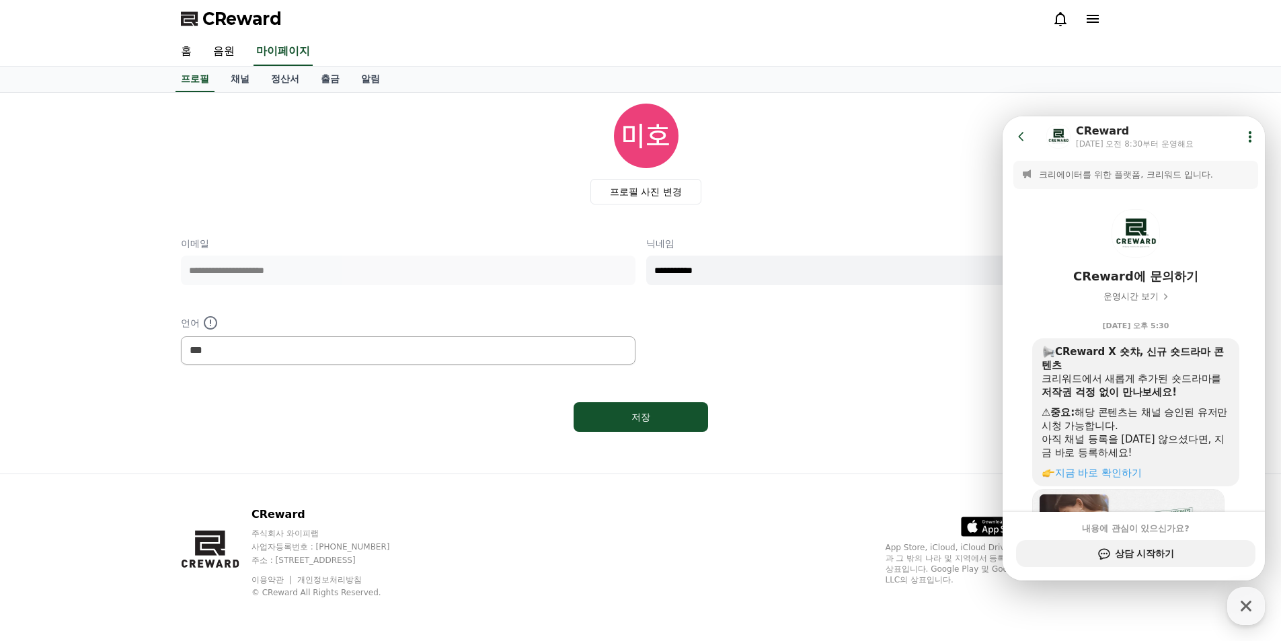
click at [1020, 136] on icon at bounding box center [1020, 136] width 13 height 13
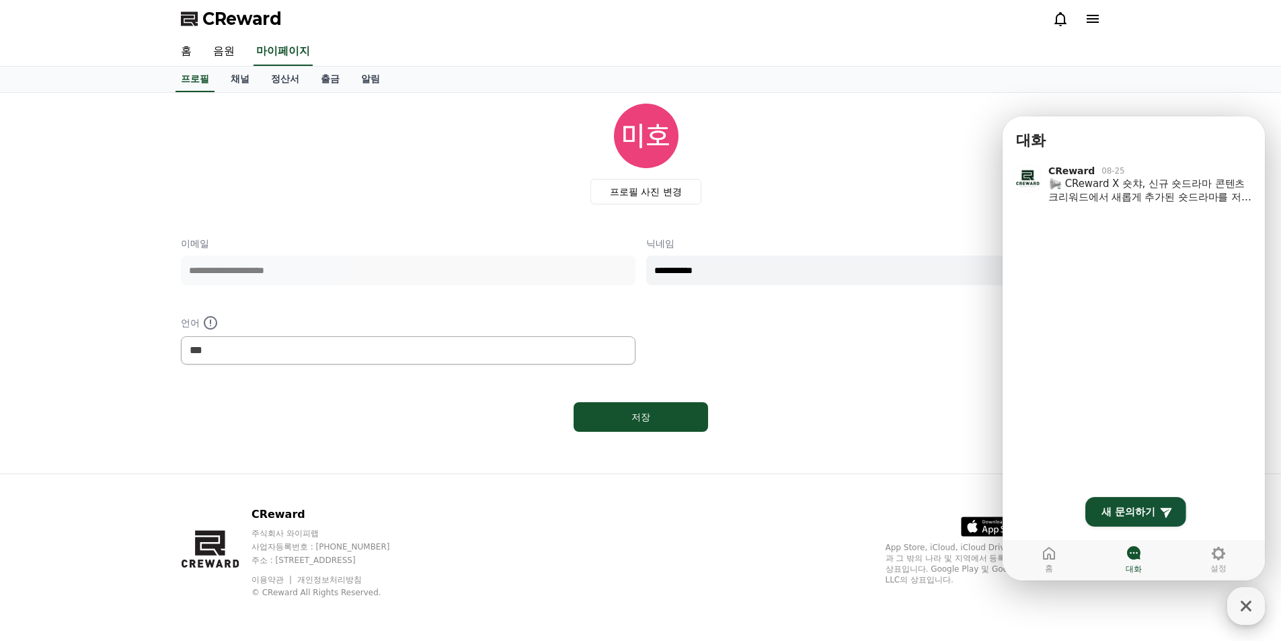
click at [1248, 624] on button "CReward 상담 버튼" at bounding box center [1246, 606] width 38 height 38
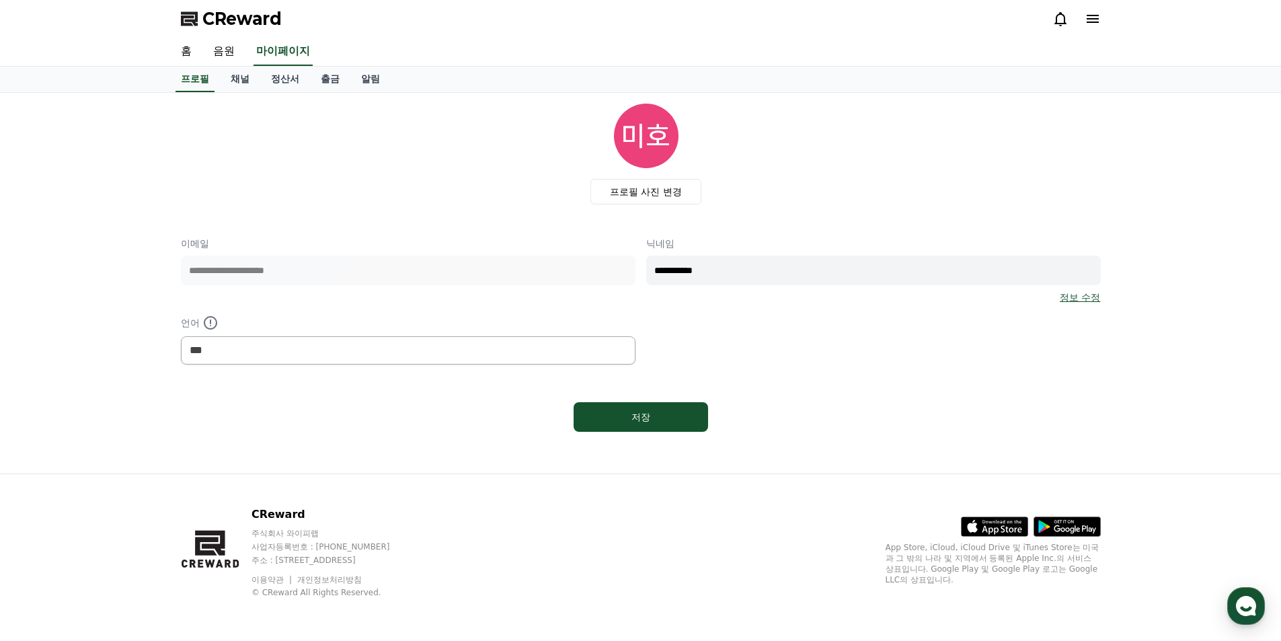
click at [1099, 24] on icon at bounding box center [1092, 19] width 16 height 16
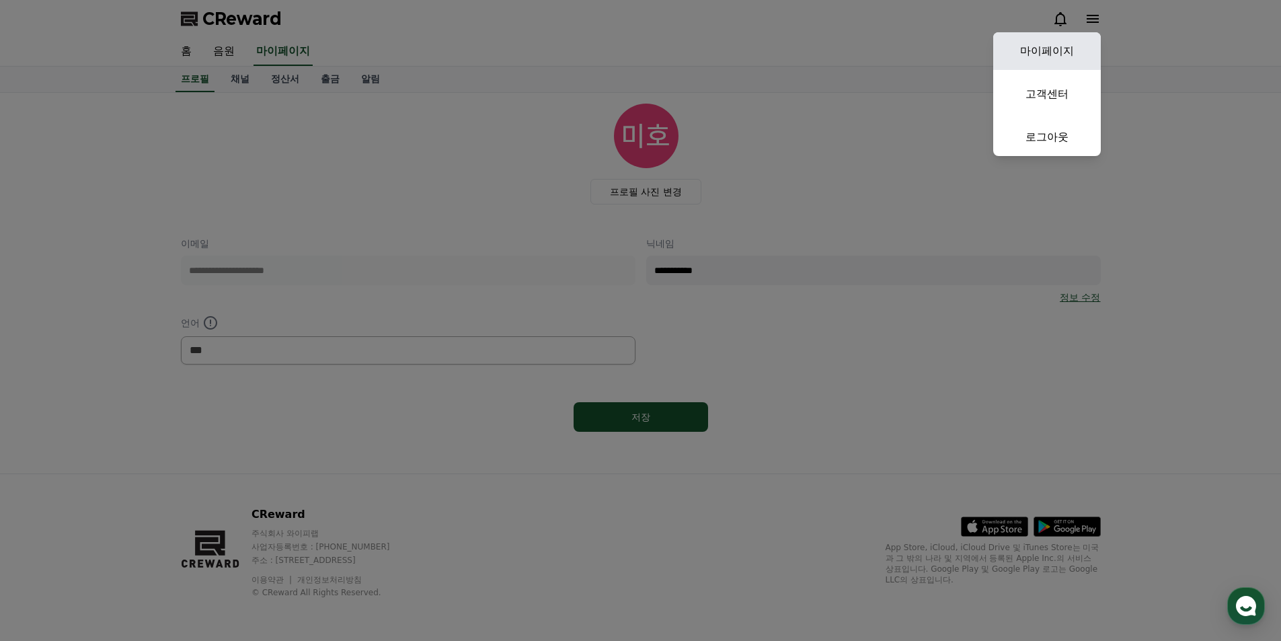
click at [1069, 59] on link "마이페이지" at bounding box center [1047, 51] width 108 height 38
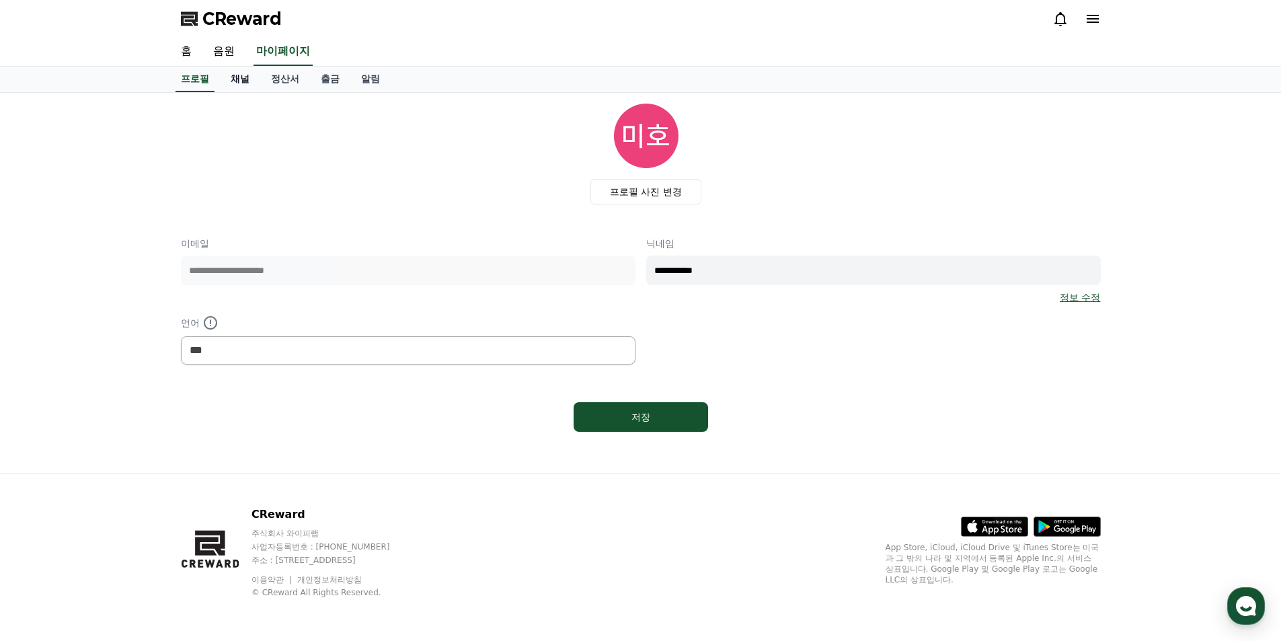
click at [246, 82] on link "채널" at bounding box center [240, 80] width 40 height 26
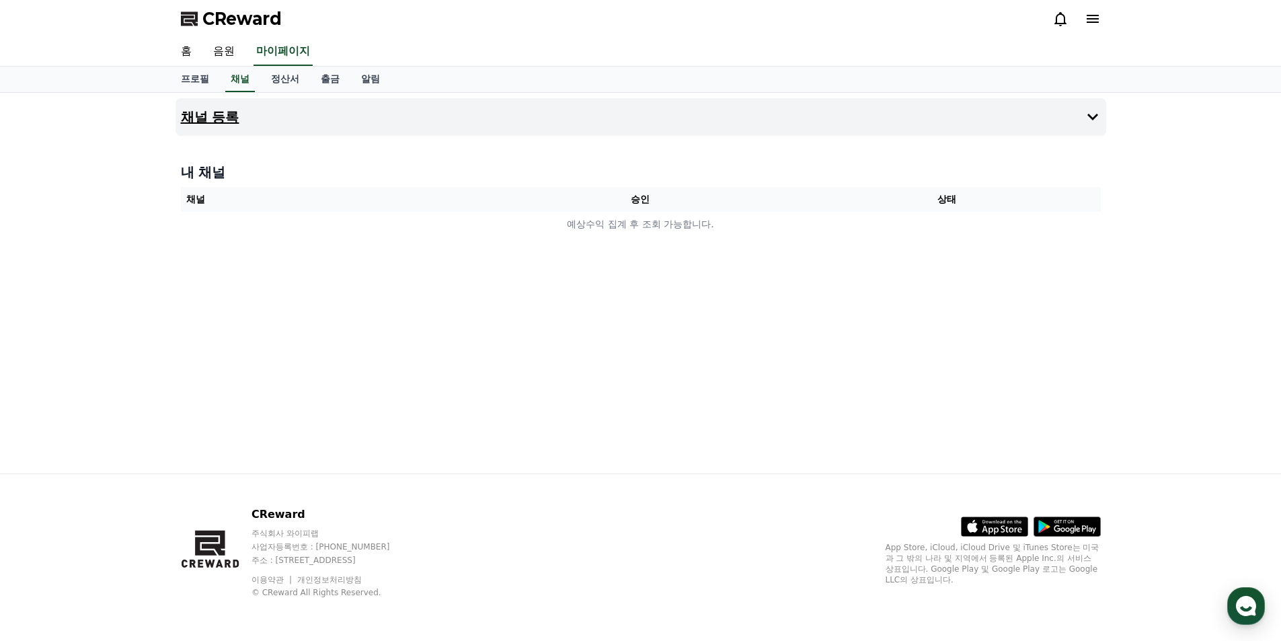
click at [250, 102] on button "채널 등록" at bounding box center [640, 117] width 930 height 38
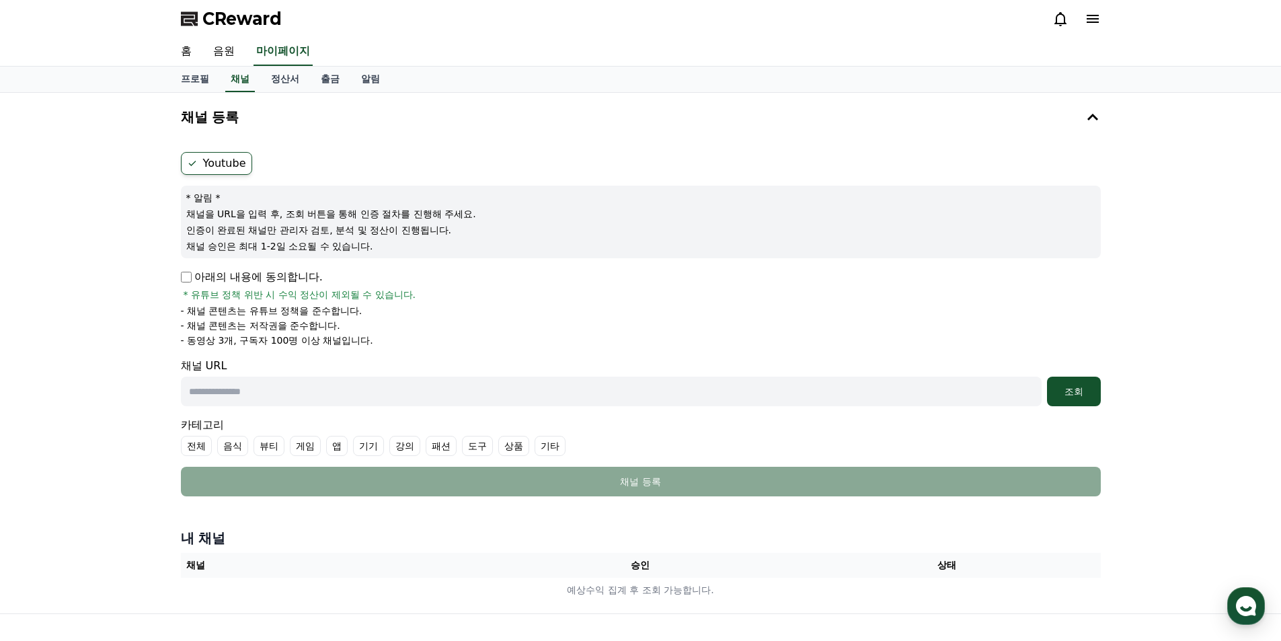
drag, startPoint x: 372, startPoint y: 245, endPoint x: 186, endPoint y: 212, distance: 188.5
click at [186, 212] on div "* 알림 * 채널을 URL을 입력 후, 조회 버튼을 통해 인증 절차를 진행해 주세요. 인증이 완료된 채널만 관리자 검토, 분석 및 정산이 진행…" at bounding box center [641, 222] width 920 height 73
click at [354, 353] on form "Youtube * 알림 * 채널을 URL을 입력 후, 조회 버튼을 통해 인증 절차를 진행해 주세요. 인증이 완료된 채널만 관리자 검토, 분석 …" at bounding box center [641, 324] width 920 height 344
drag, startPoint x: 383, startPoint y: 345, endPoint x: 452, endPoint y: 348, distance: 69.3
click at [428, 348] on form "Youtube * 알림 * 채널을 URL을 입력 후, 조회 버튼을 통해 인증 절차를 진행해 주세요. 인증이 완료된 채널만 관리자 검토, 분석 …" at bounding box center [641, 324] width 920 height 344
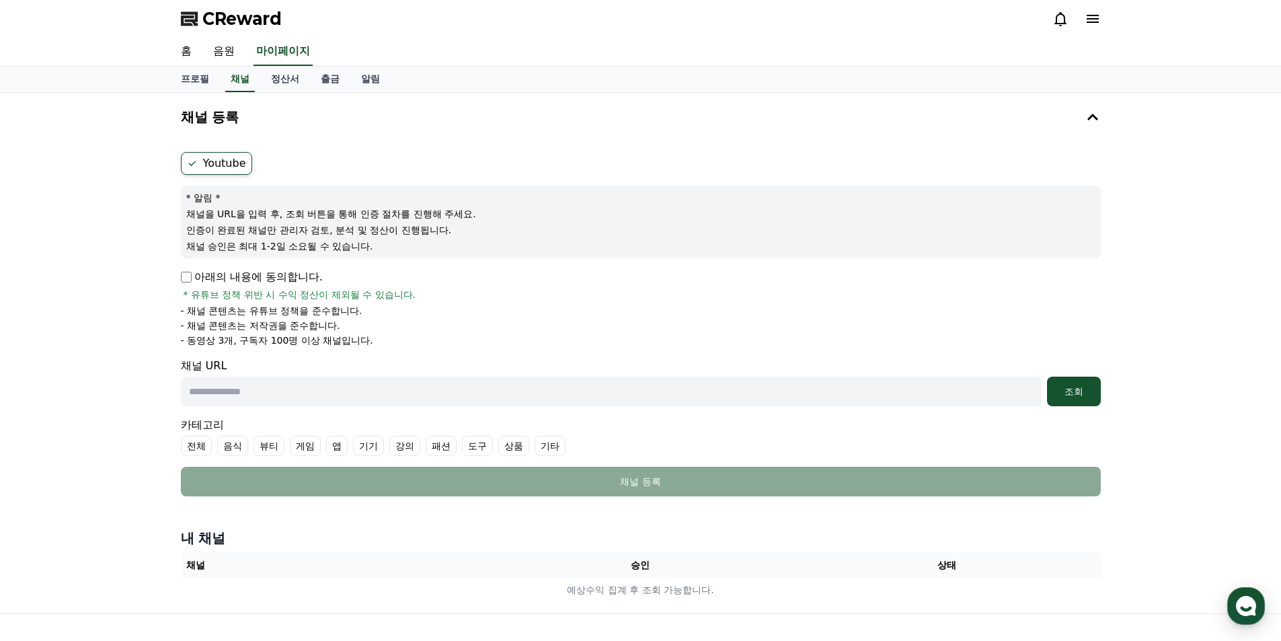
click at [452, 348] on form "Youtube * 알림 * 채널을 URL을 입력 후, 조회 버튼을 통해 인증 절차를 진행해 주세요. 인증이 완료된 채널만 관리자 검토, 분석 …" at bounding box center [641, 324] width 920 height 344
drag, startPoint x: 393, startPoint y: 345, endPoint x: 428, endPoint y: 336, distance: 36.0
click at [428, 336] on li "- 동영상 3개, 구독자 100명 이상 채널입니다." at bounding box center [641, 339] width 920 height 13
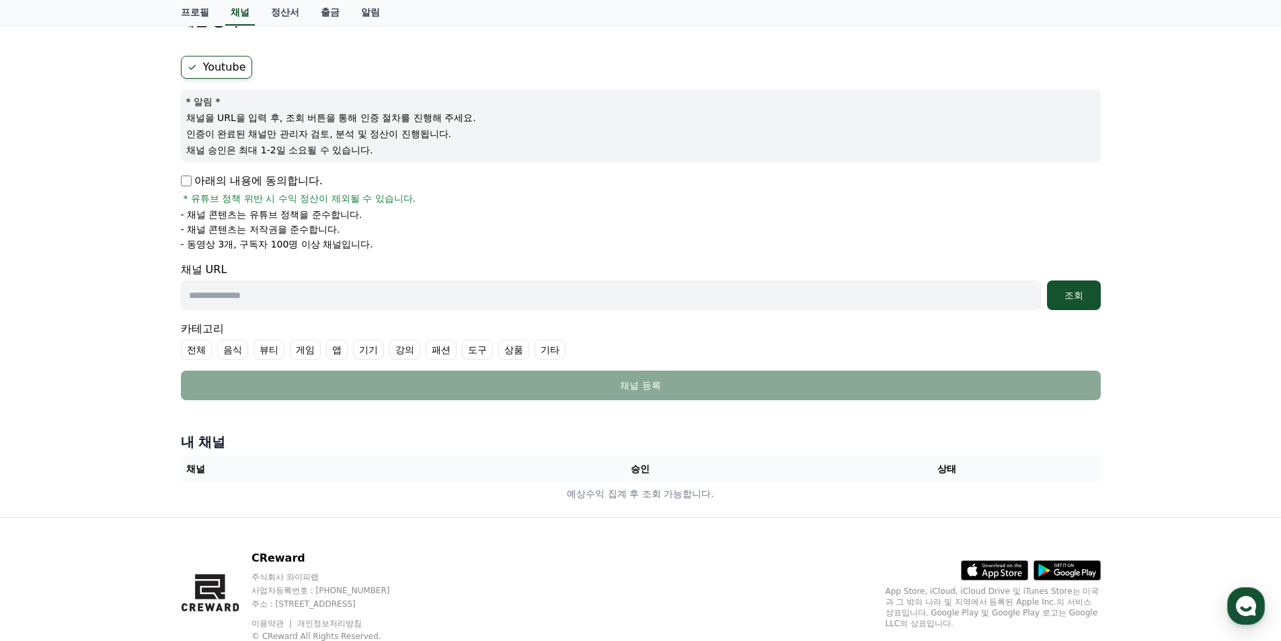
scroll to position [73, 0]
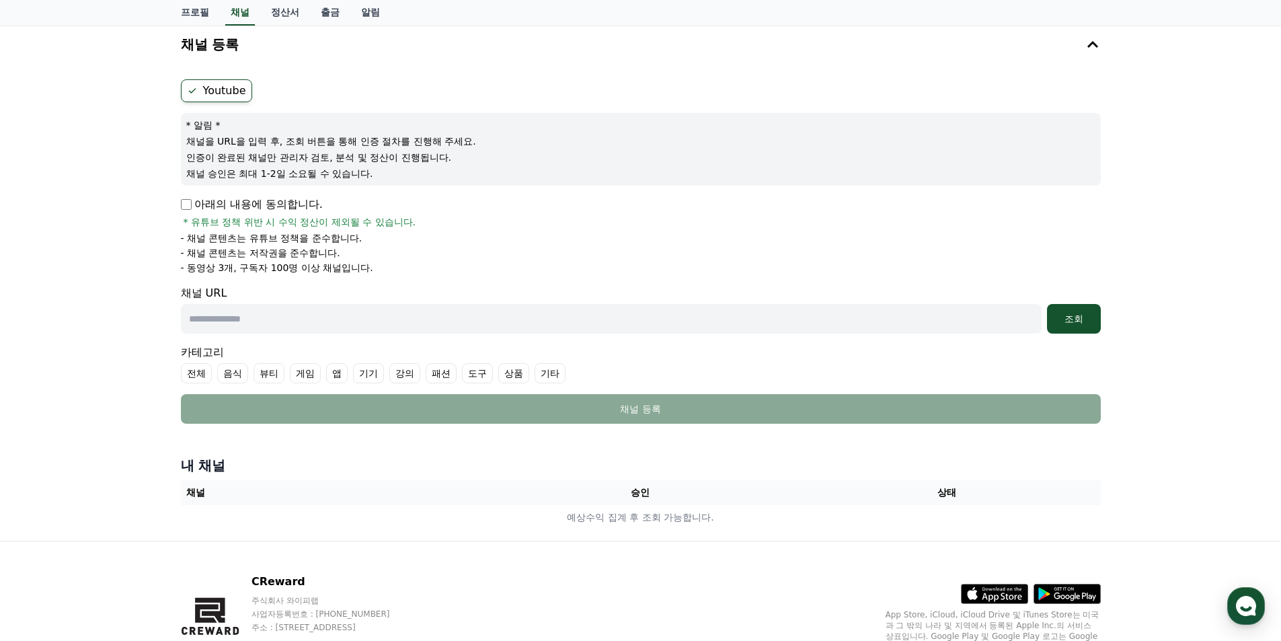
drag, startPoint x: 385, startPoint y: 271, endPoint x: 186, endPoint y: 146, distance: 235.6
click at [153, 146] on div "채널 등록 Youtube * 알림 * 채널을 URL을 입력 후, 조회 버튼을 통해 인증 절차를 진행해 주세요. 인증이 완료된 채널만 관리자 검…" at bounding box center [640, 280] width 1281 height 520
click at [487, 185] on div "* 알림 * 채널을 URL을 입력 후, 조회 버튼을 통해 인증 절차를 진행해 주세요. 인증이 완료된 채널만 관리자 검토, 분석 및 정산이 진행…" at bounding box center [641, 149] width 920 height 73
